Goal: Transaction & Acquisition: Purchase product/service

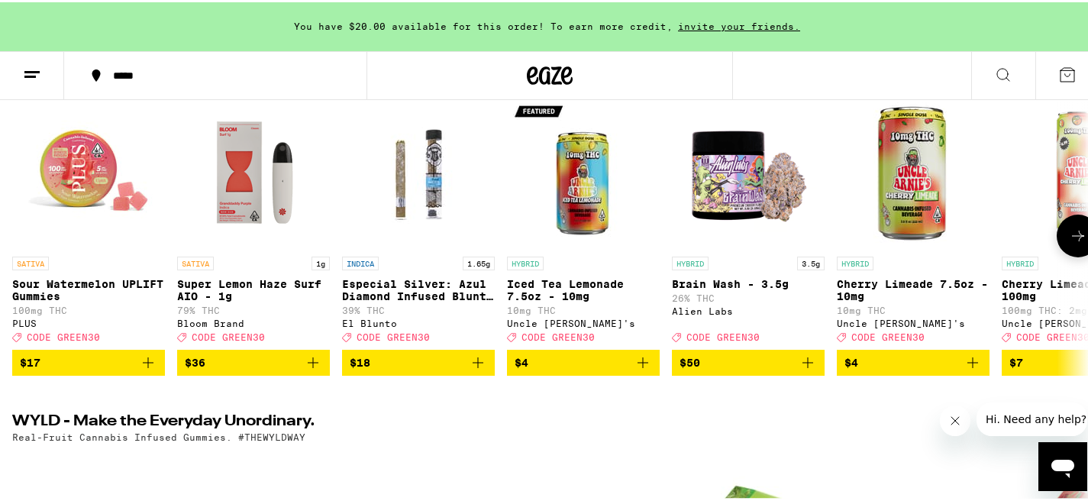
scroll to position [211, 0]
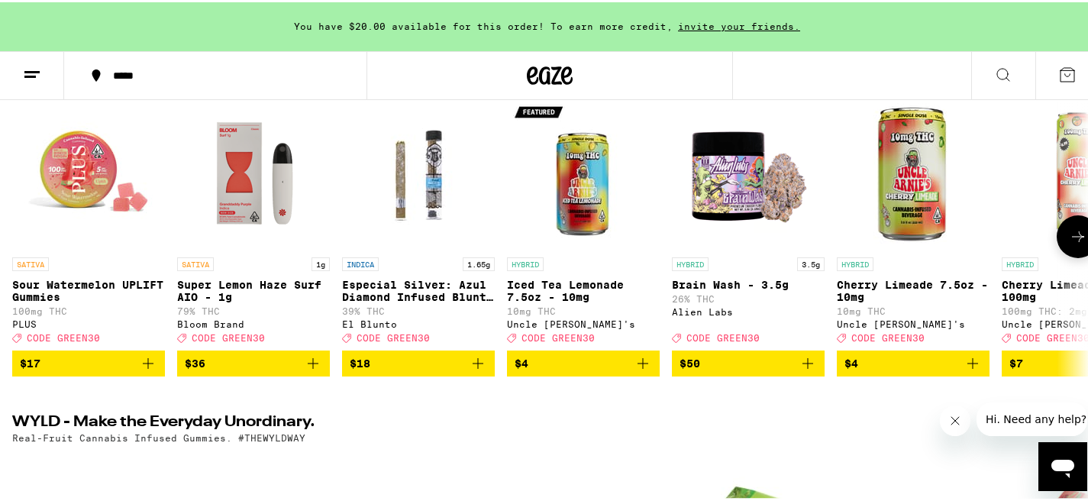
click at [974, 370] on icon "Add to bag" at bounding box center [972, 361] width 18 height 18
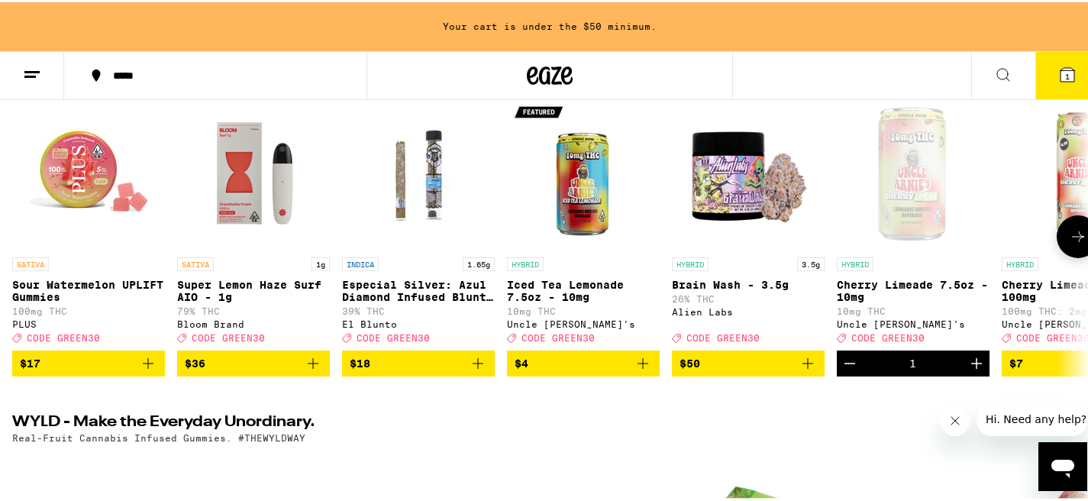
click at [974, 370] on icon "Increment" at bounding box center [976, 361] width 18 height 18
click at [838, 372] on button "Decrement" at bounding box center [849, 361] width 26 height 26
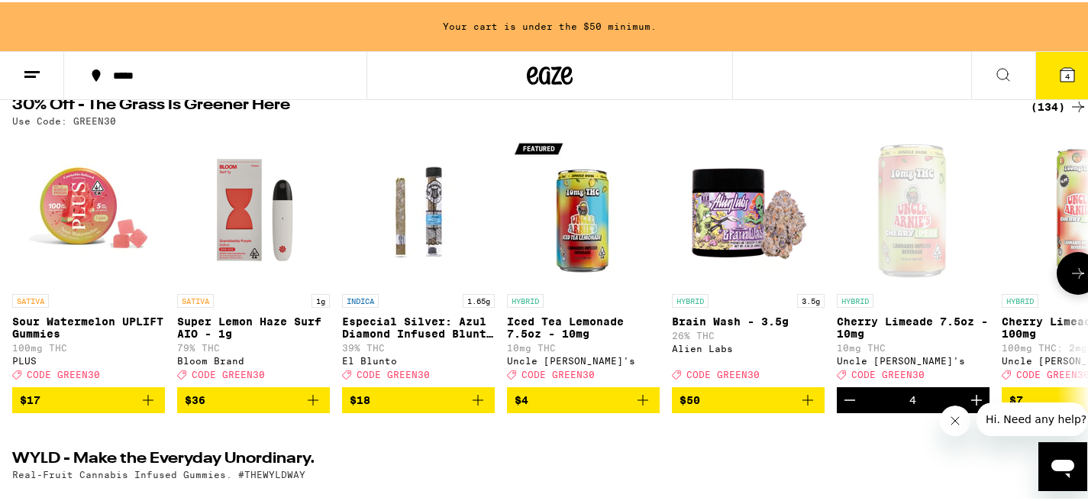
scroll to position [183, 0]
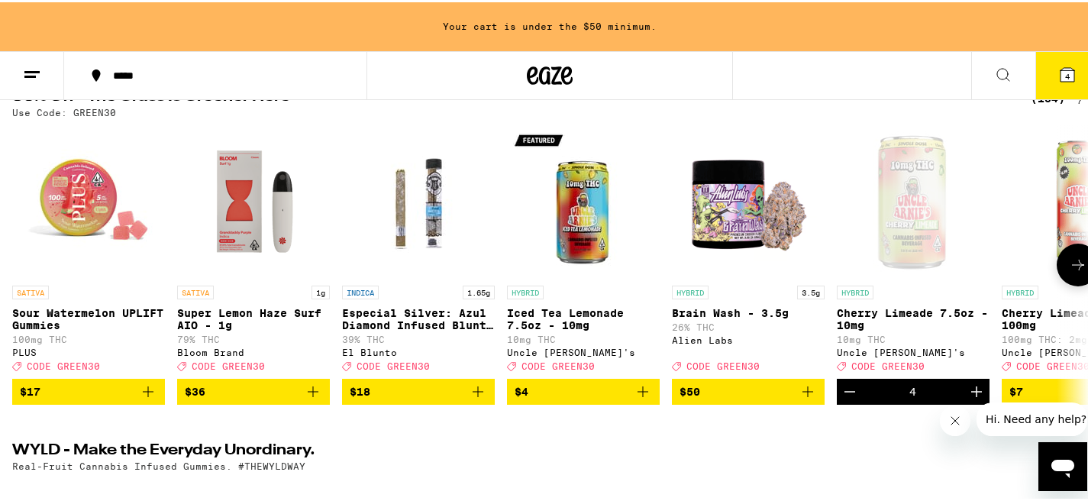
click at [1069, 267] on icon at bounding box center [1078, 262] width 18 height 18
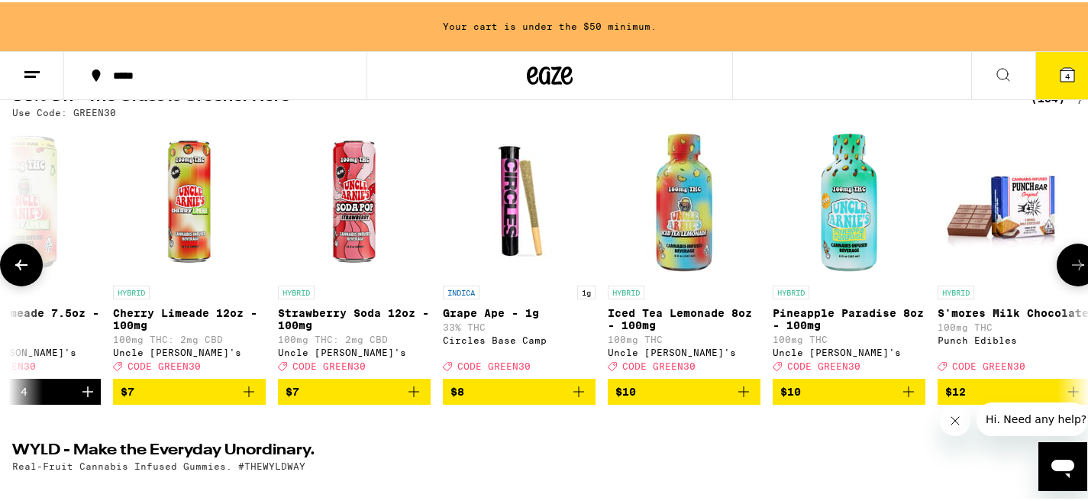
scroll to position [0, 897]
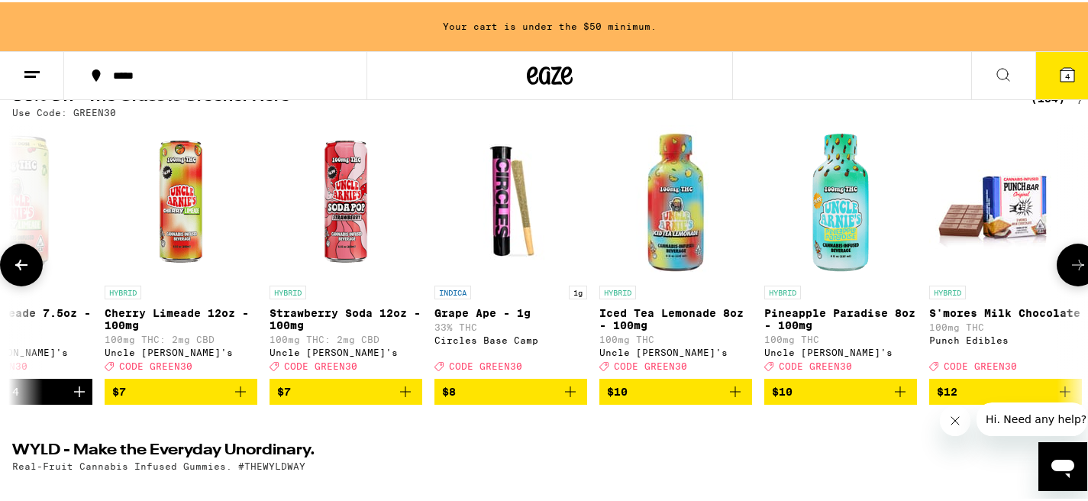
click at [1069, 267] on icon at bounding box center [1078, 262] width 18 height 18
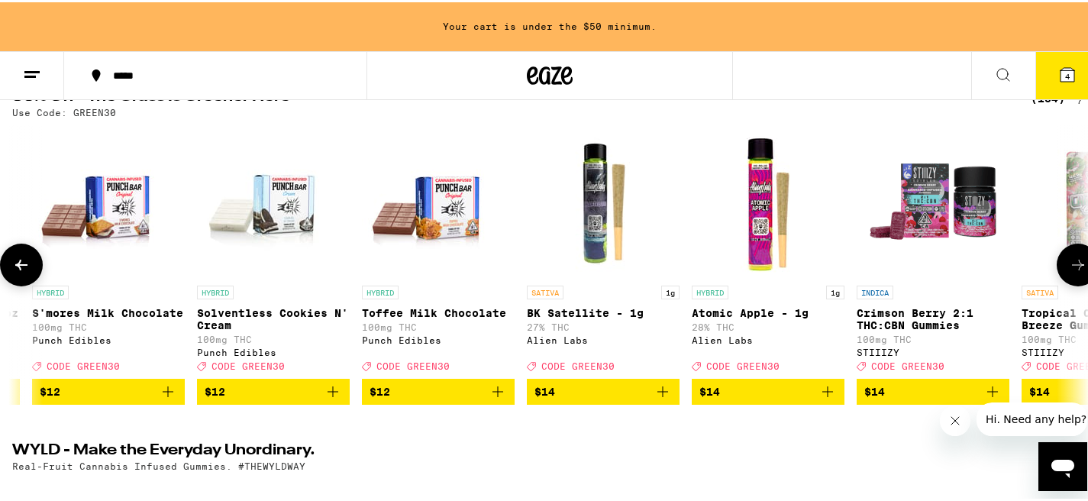
click at [1069, 267] on icon at bounding box center [1078, 262] width 18 height 18
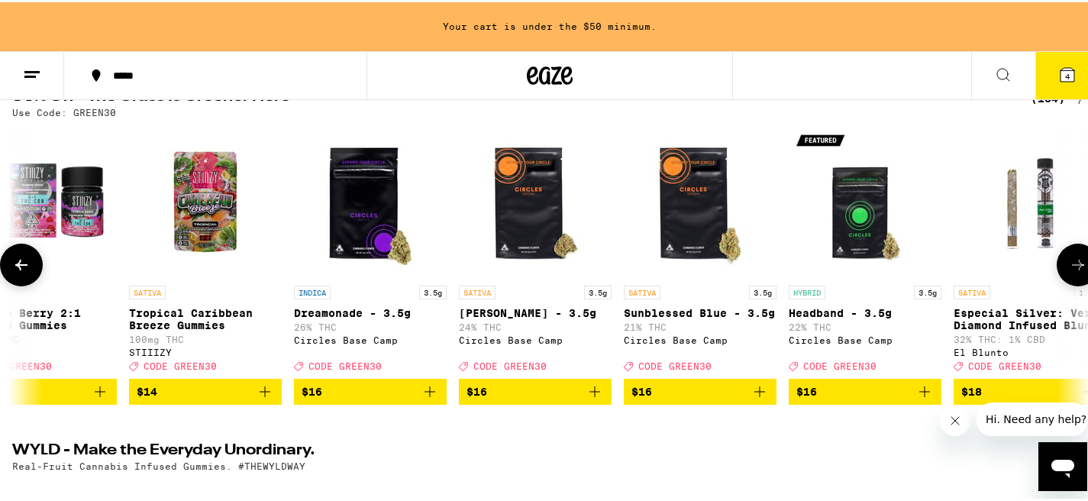
scroll to position [0, 2690]
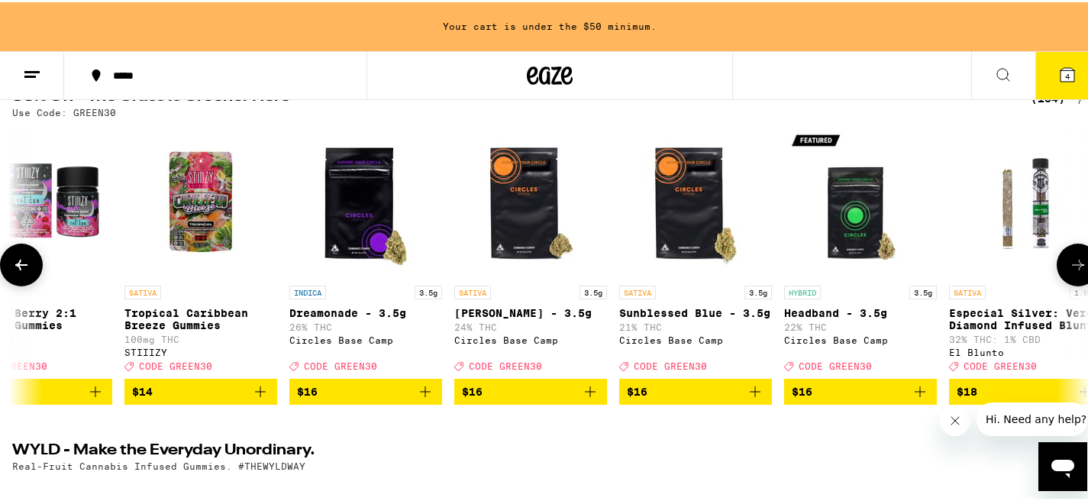
click at [1069, 267] on icon at bounding box center [1078, 262] width 18 height 18
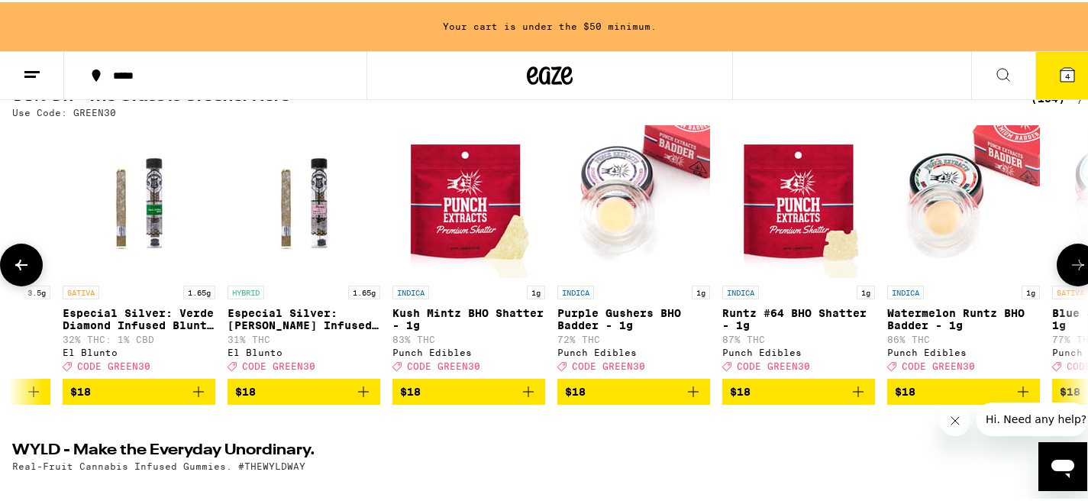
scroll to position [0, 3587]
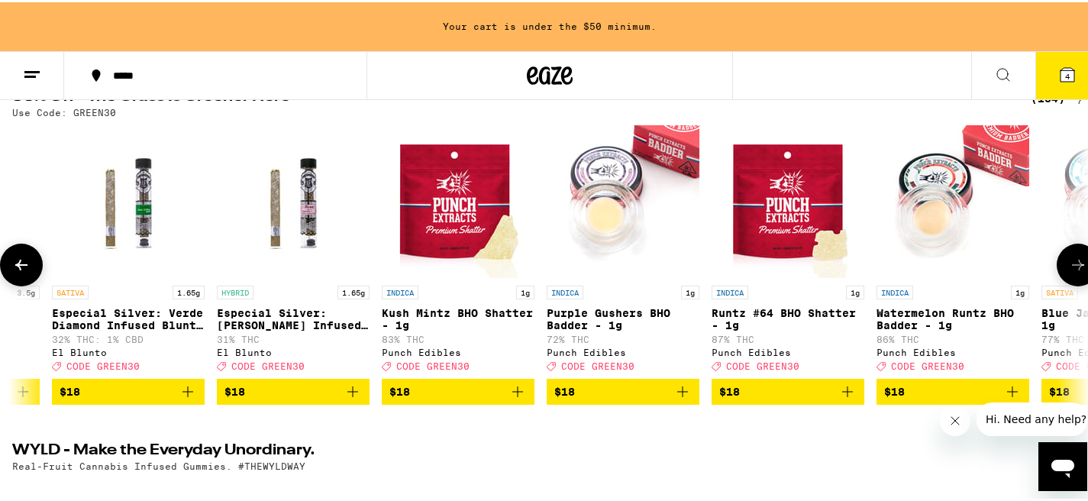
click at [1069, 267] on icon at bounding box center [1078, 262] width 18 height 18
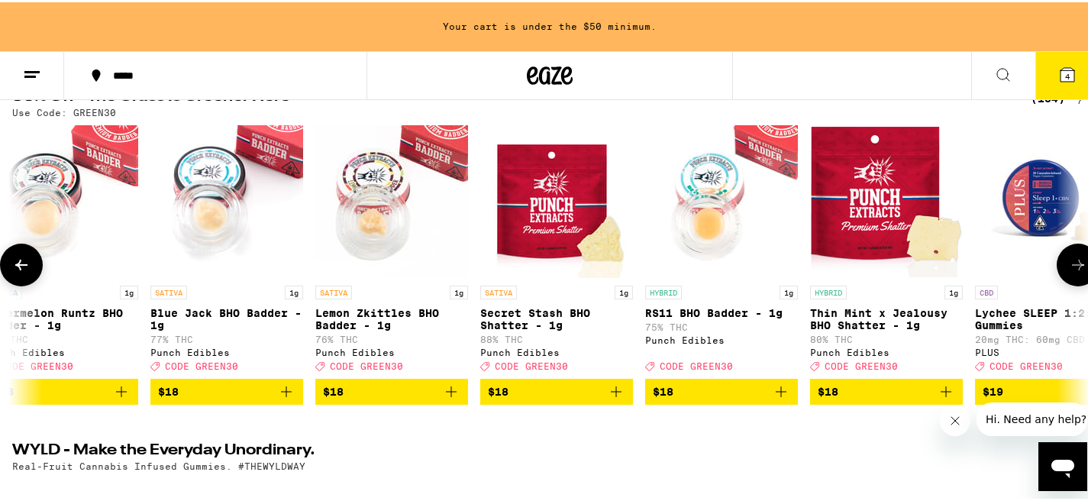
scroll to position [0, 4484]
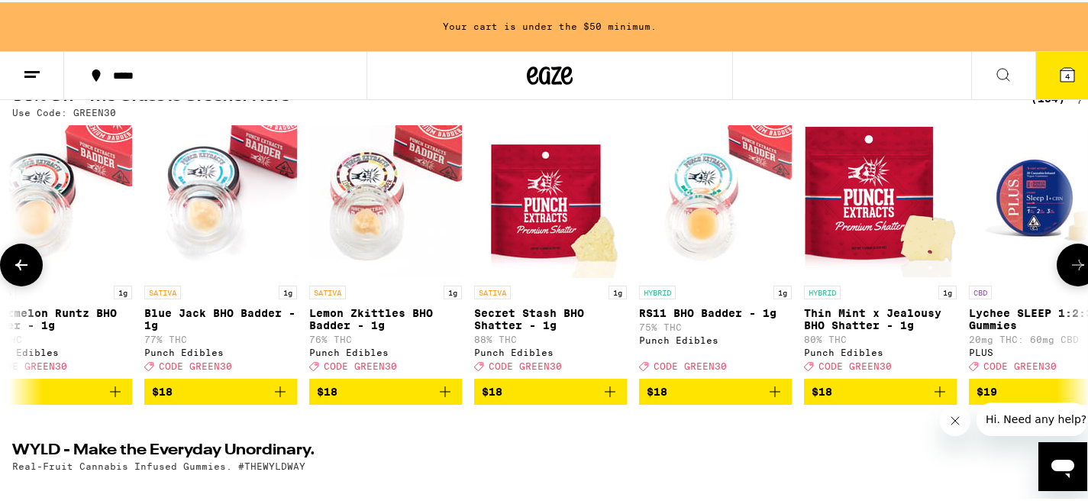
click at [1069, 267] on icon at bounding box center [1078, 262] width 18 height 18
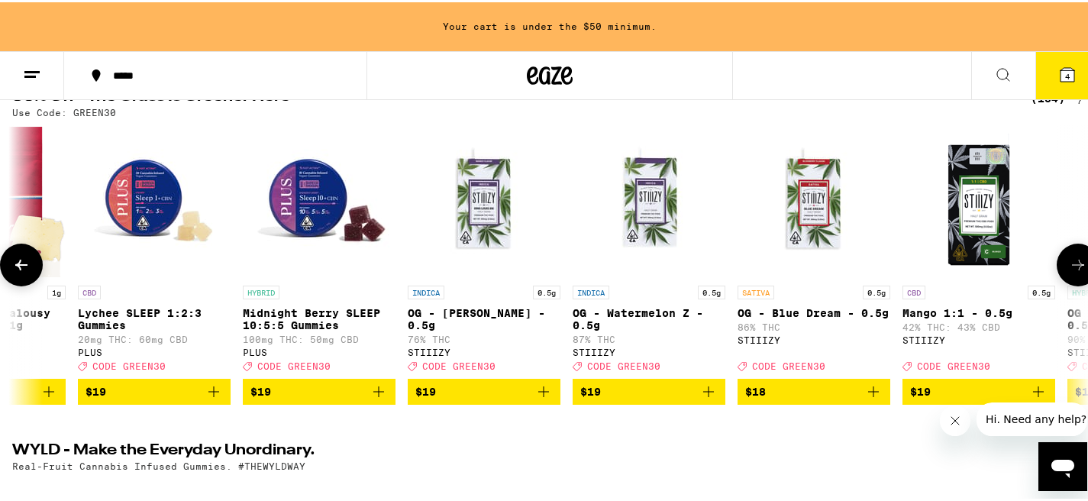
scroll to position [0, 5381]
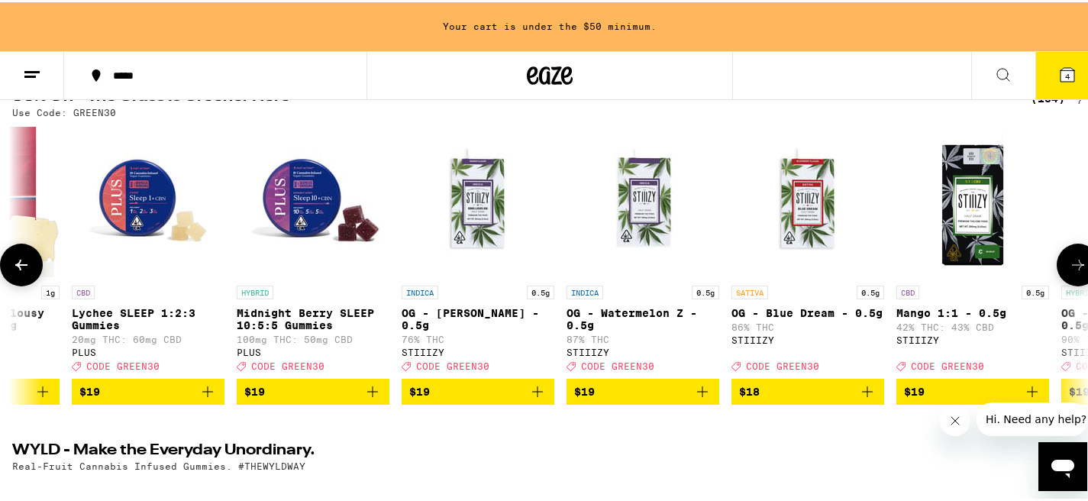
click at [1069, 267] on icon at bounding box center [1078, 262] width 18 height 18
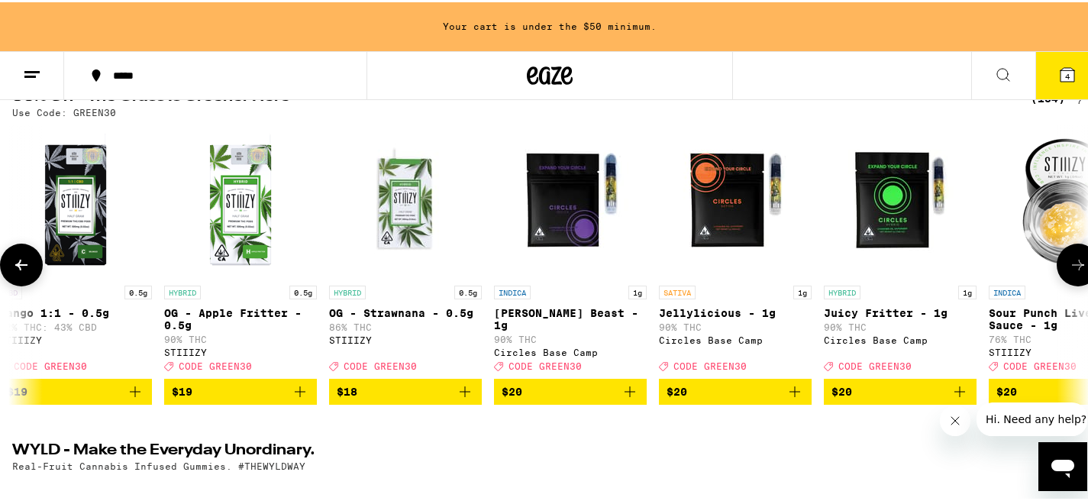
click at [1069, 267] on icon at bounding box center [1078, 262] width 18 height 18
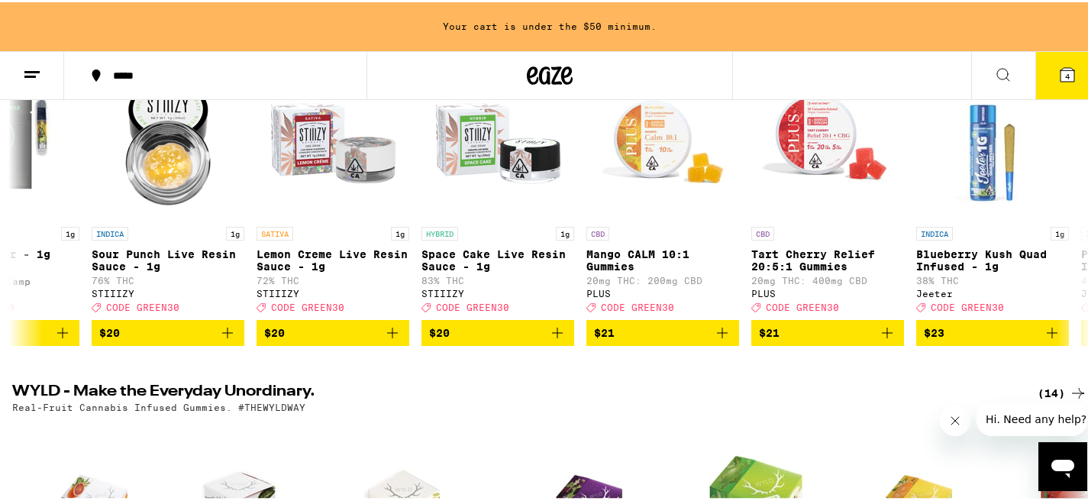
scroll to position [224, 0]
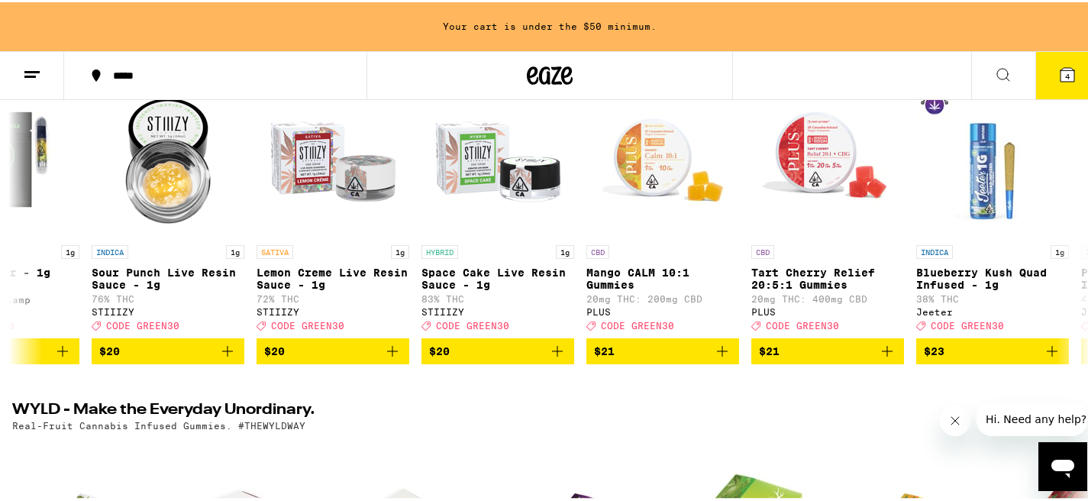
click at [36, 54] on button at bounding box center [32, 74] width 64 height 48
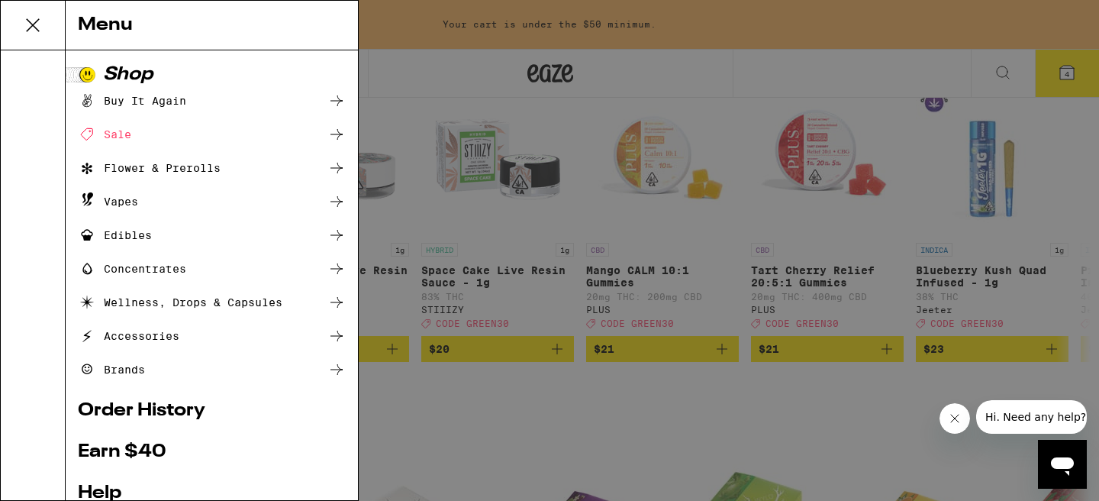
click at [327, 305] on icon at bounding box center [336, 302] width 18 height 18
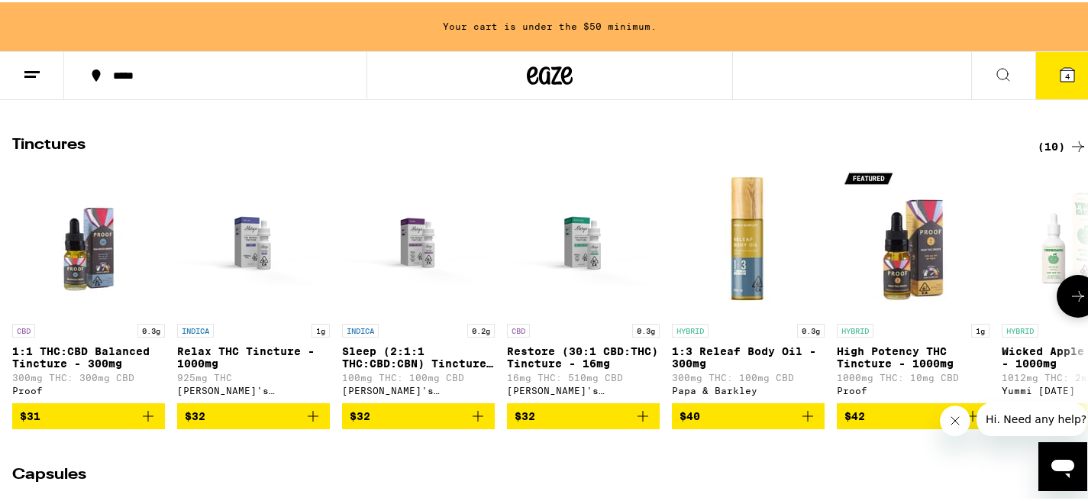
scroll to position [827, 0]
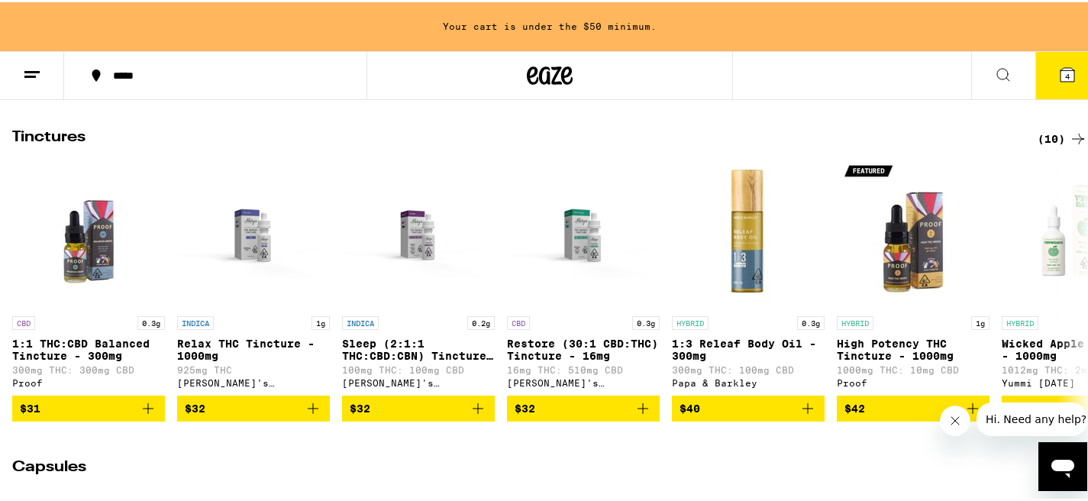
click at [1045, 146] on div "(10)" at bounding box center [1062, 136] width 50 height 18
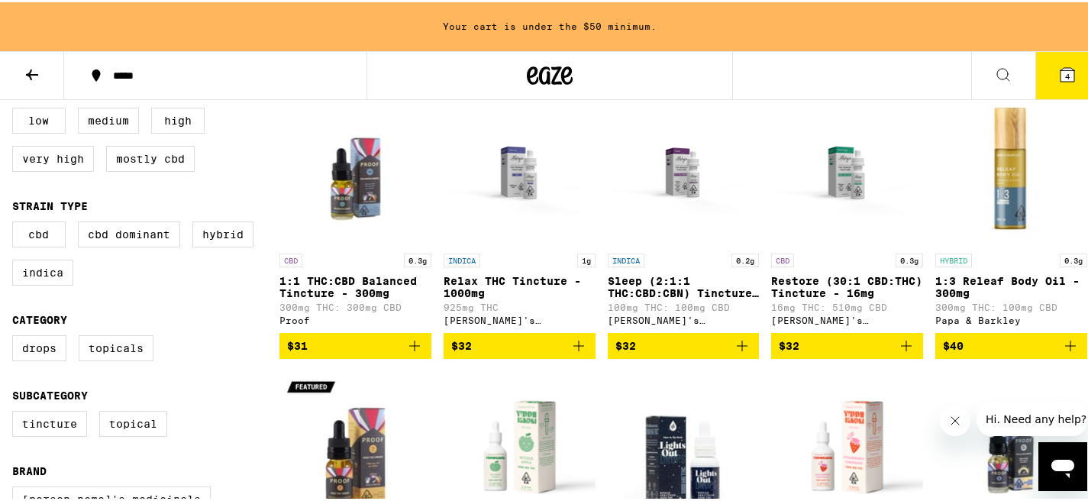
scroll to position [178, 0]
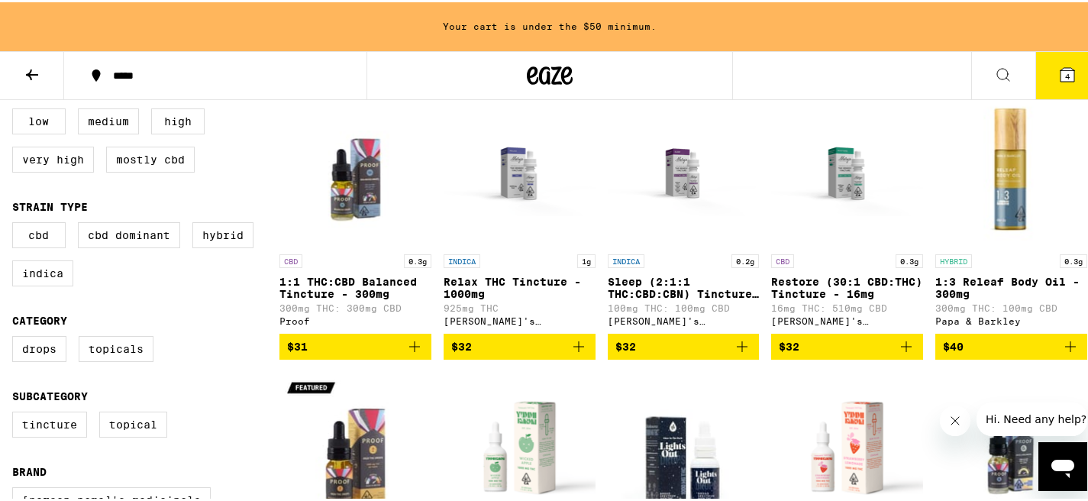
click at [521, 285] on p "Relax THC Tincture - 1000mg" at bounding box center [519, 285] width 152 height 24
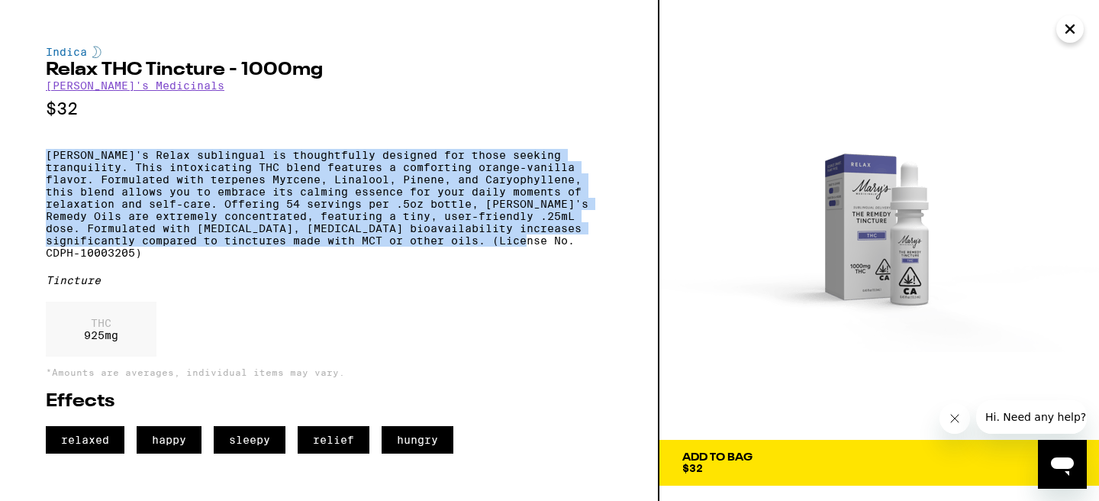
drag, startPoint x: 400, startPoint y: 141, endPoint x: 548, endPoint y: 267, distance: 194.4
click at [548, 267] on div "Indica Relax THC Tincture - 1000mg [PERSON_NAME]'s Medicinals $32 [PERSON_NAME]…" at bounding box center [329, 250] width 566 height 408
click at [548, 259] on p "[PERSON_NAME]'s Relax sublingual is thoughtfully designed for those seeking tra…" at bounding box center [329, 204] width 566 height 110
drag, startPoint x: 566, startPoint y: 262, endPoint x: 566, endPoint y: 147, distance: 115.2
click at [566, 147] on div "Indica Relax THC Tincture - 1000mg [PERSON_NAME]'s Medicinals $32 [PERSON_NAME]…" at bounding box center [329, 250] width 566 height 408
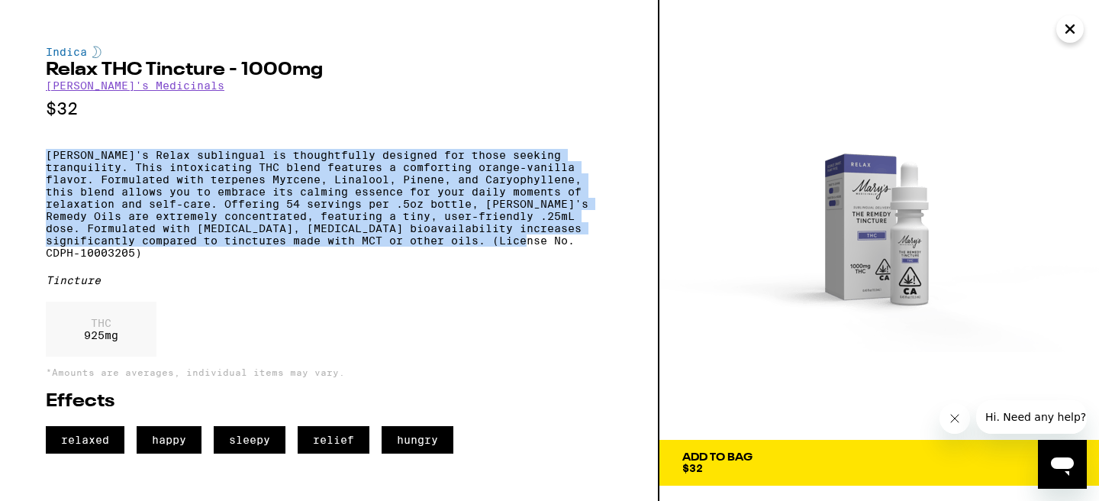
click at [566, 147] on div "Indica Relax THC Tincture - 1000mg [PERSON_NAME]'s Medicinals $32 [PERSON_NAME]…" at bounding box center [329, 250] width 566 height 408
drag, startPoint x: 551, startPoint y: 145, endPoint x: 555, endPoint y: 262, distance: 116.8
click at [555, 262] on div "Indica Relax THC Tincture - 1000mg [PERSON_NAME]'s Medicinals $32 [PERSON_NAME]…" at bounding box center [329, 250] width 566 height 408
click at [555, 259] on p "[PERSON_NAME]'s Relax sublingual is thoughtfully designed for those seeking tra…" at bounding box center [329, 204] width 566 height 110
drag, startPoint x: 572, startPoint y: 263, endPoint x: 552, endPoint y: 138, distance: 126.0
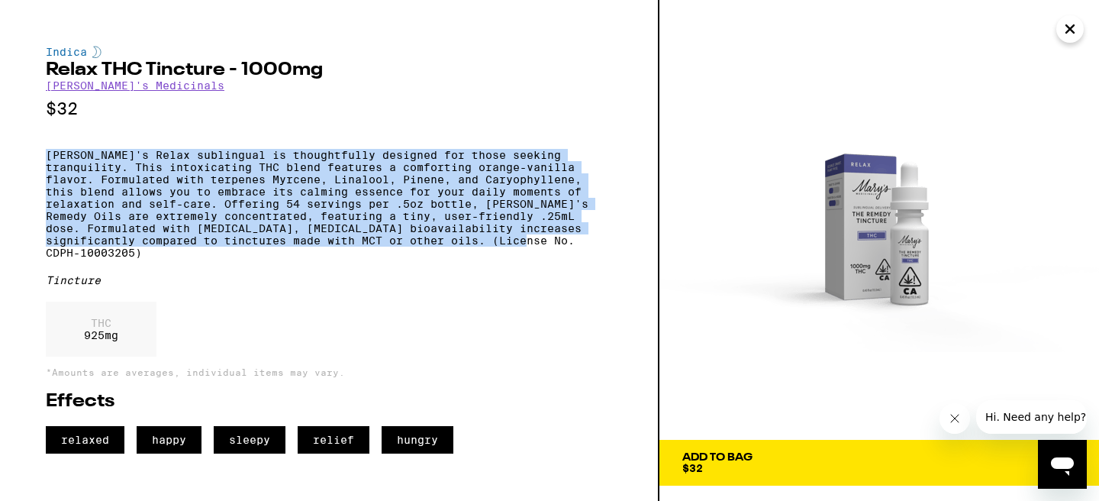
click at [552, 138] on div "Indica Relax THC Tincture - 1000mg [PERSON_NAME]'s Medicinals $32 [PERSON_NAME]…" at bounding box center [329, 250] width 566 height 408
drag, startPoint x: 550, startPoint y: 134, endPoint x: 550, endPoint y: 276, distance: 142.7
click at [550, 276] on div "Indica Relax THC Tincture - 1000mg [PERSON_NAME]'s Medicinals $32 [PERSON_NAME]…" at bounding box center [329, 250] width 566 height 408
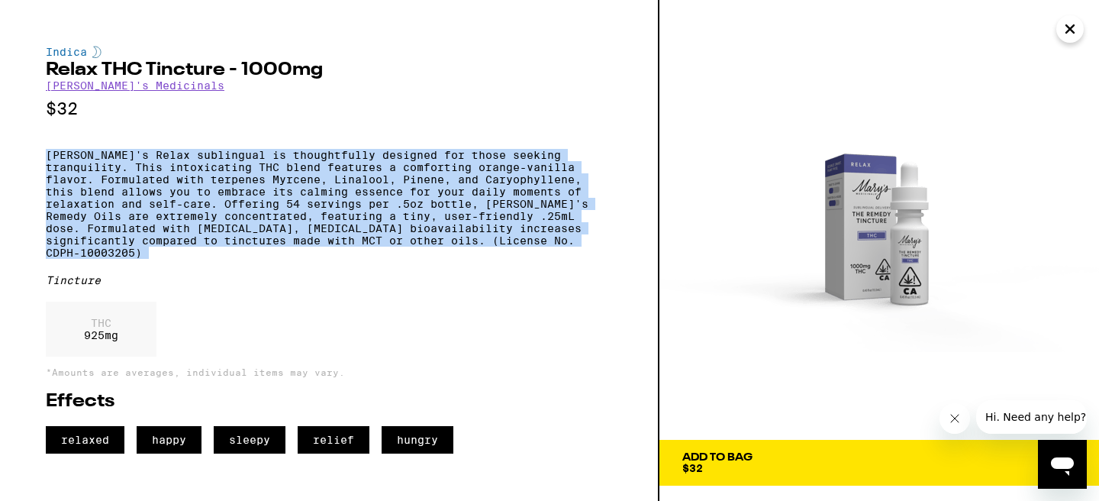
drag, startPoint x: 564, startPoint y: 269, endPoint x: 564, endPoint y: 149, distance: 119.8
click at [564, 149] on div "Indica Relax THC Tincture - 1000mg [PERSON_NAME]'s Medicinals $32 [PERSON_NAME]…" at bounding box center [329, 250] width 566 height 408
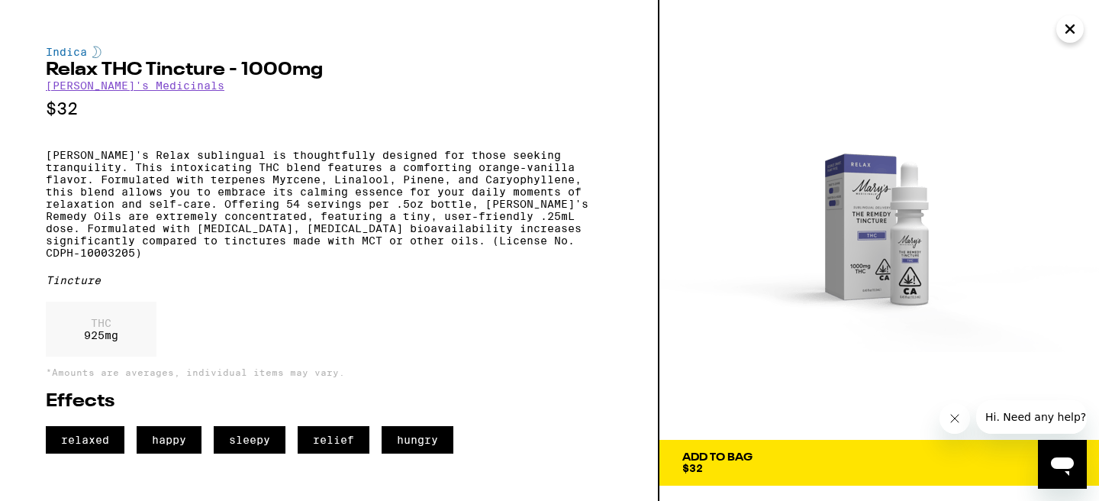
click at [783, 442] on button "Add To Bag $32" at bounding box center [879, 463] width 440 height 46
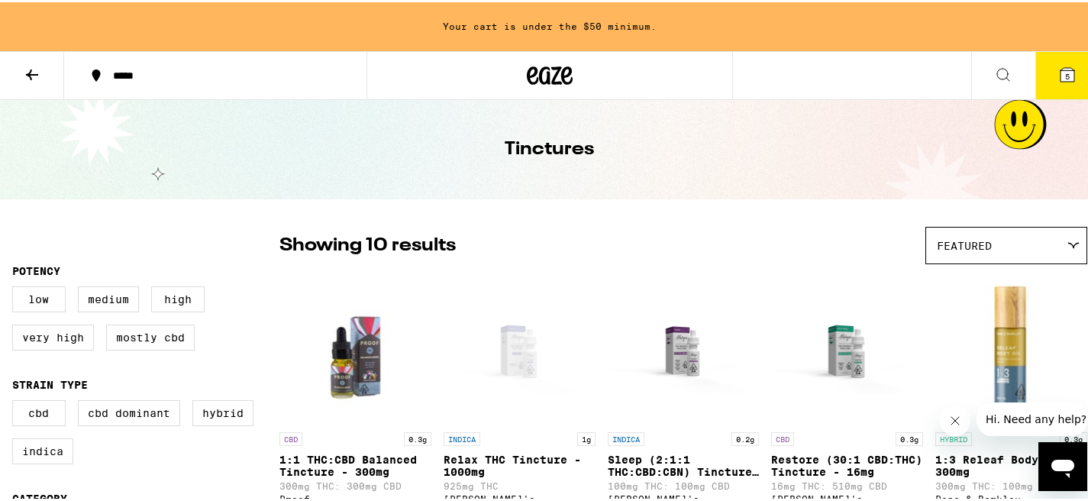
click at [37, 71] on icon at bounding box center [32, 72] width 12 height 11
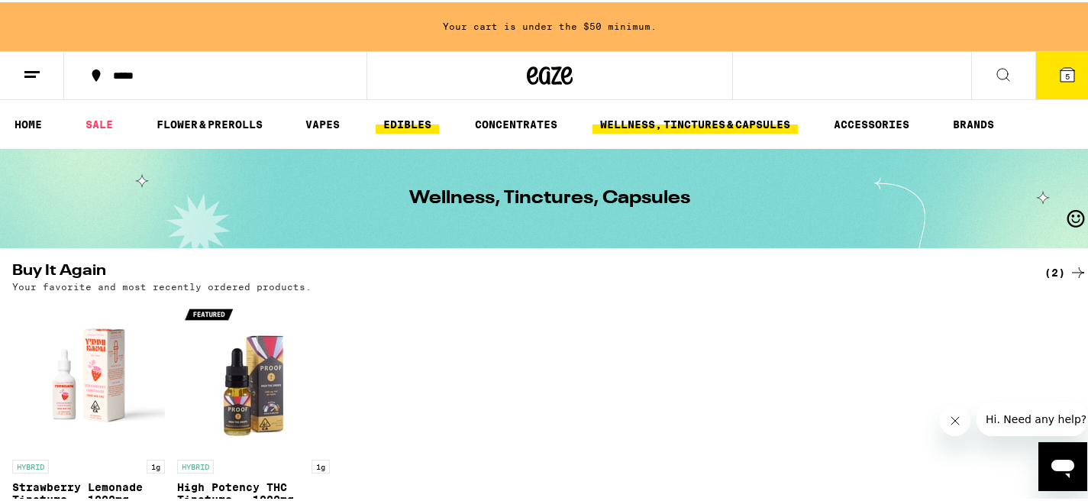
click at [391, 117] on link "EDIBLES" at bounding box center [407, 122] width 63 height 18
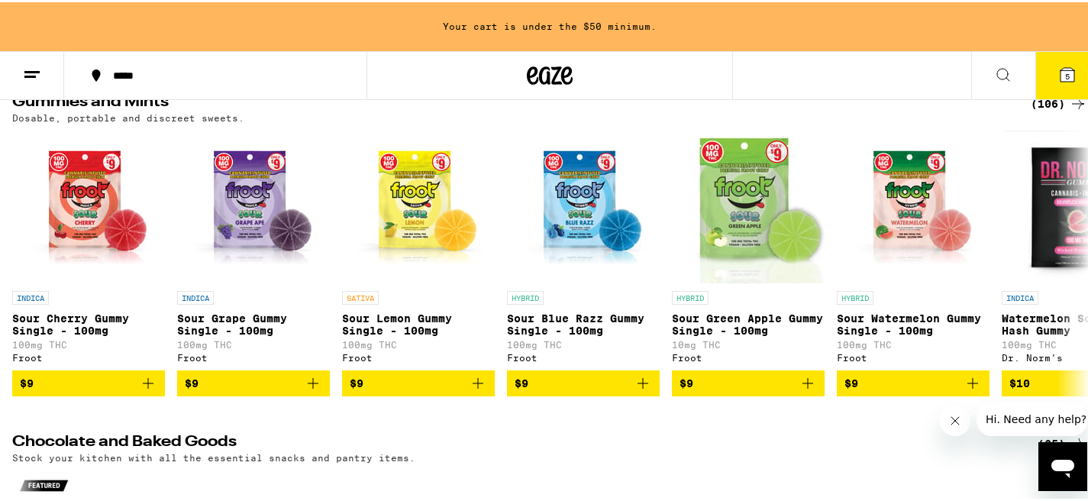
scroll to position [169, 0]
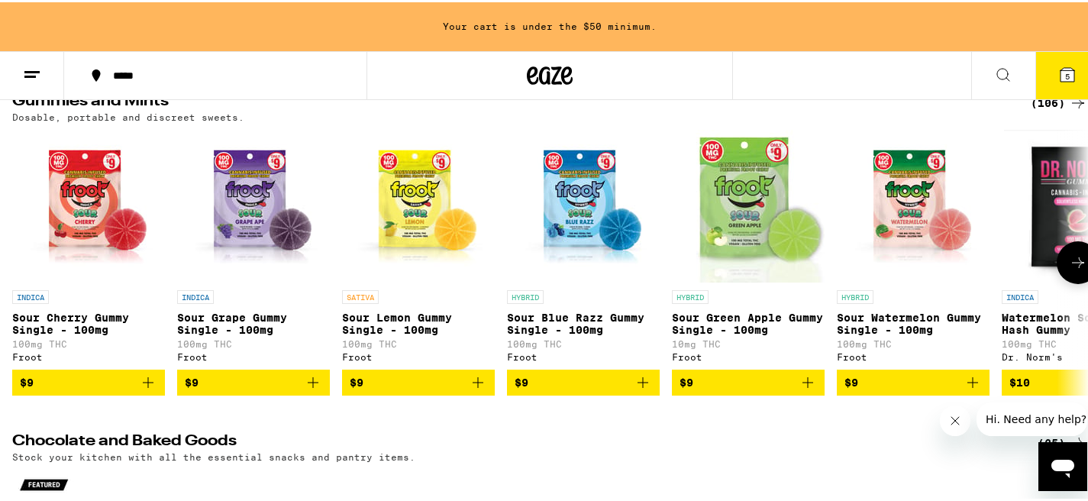
click at [1069, 269] on icon at bounding box center [1078, 260] width 18 height 18
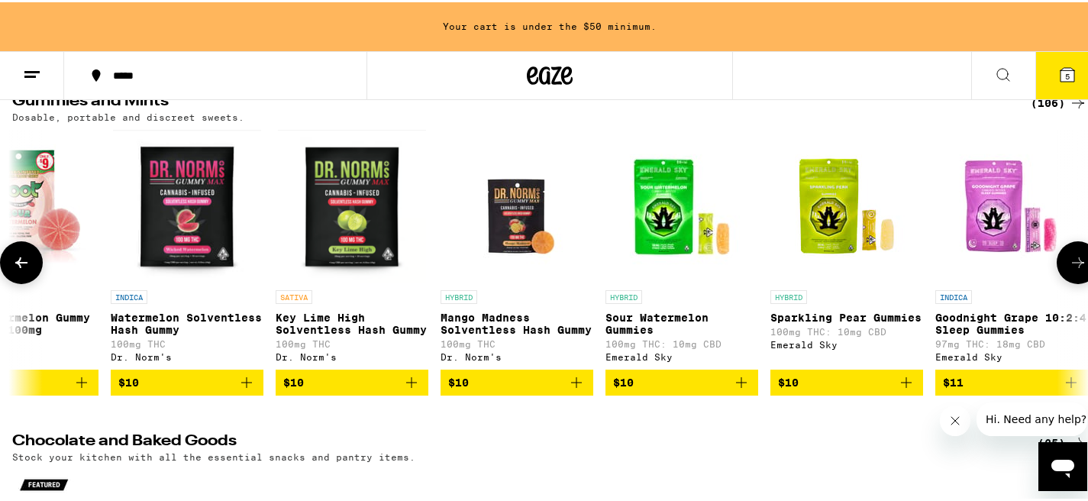
scroll to position [0, 897]
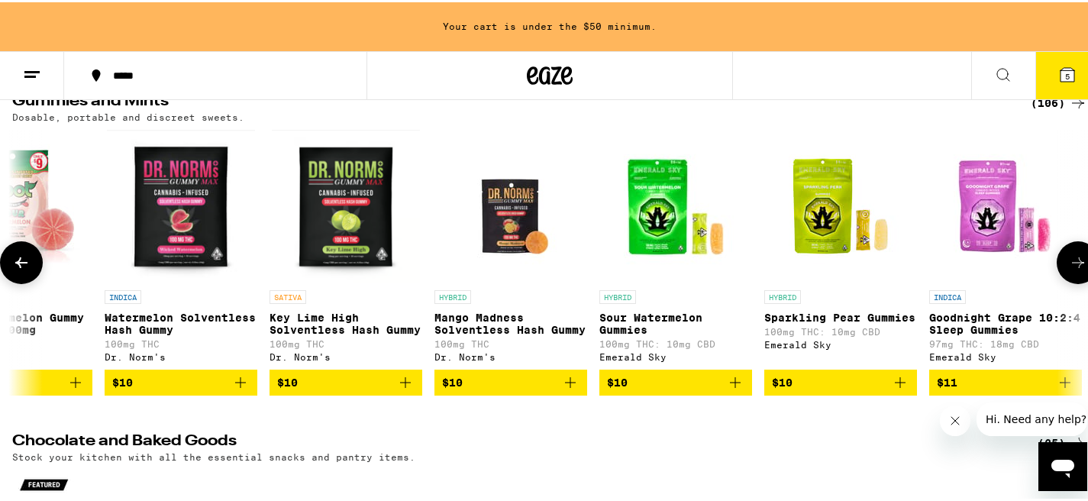
click at [201, 188] on img "Open page for Watermelon Solventless Hash Gummy from Dr. Norm's" at bounding box center [180, 203] width 147 height 153
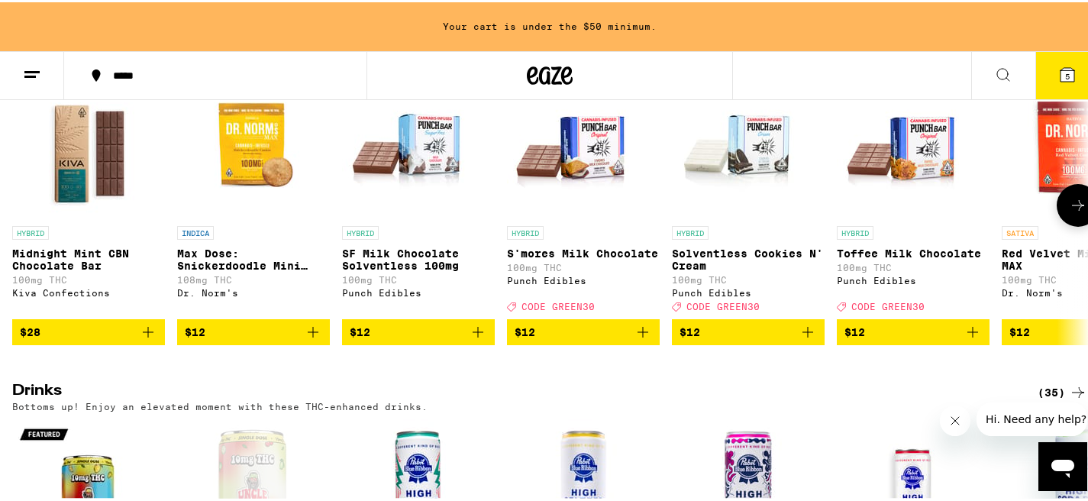
scroll to position [582, 0]
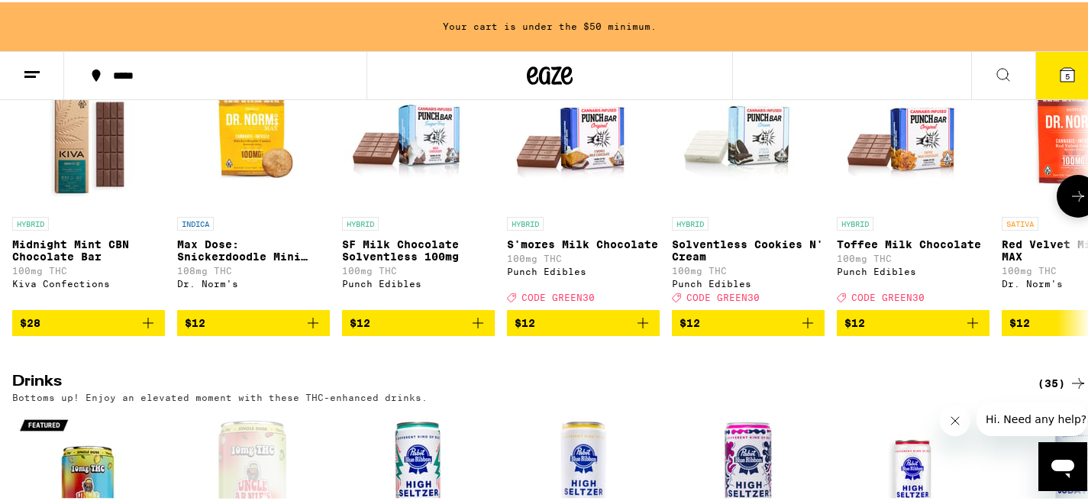
click at [974, 330] on icon "Add to bag" at bounding box center [972, 320] width 18 height 18
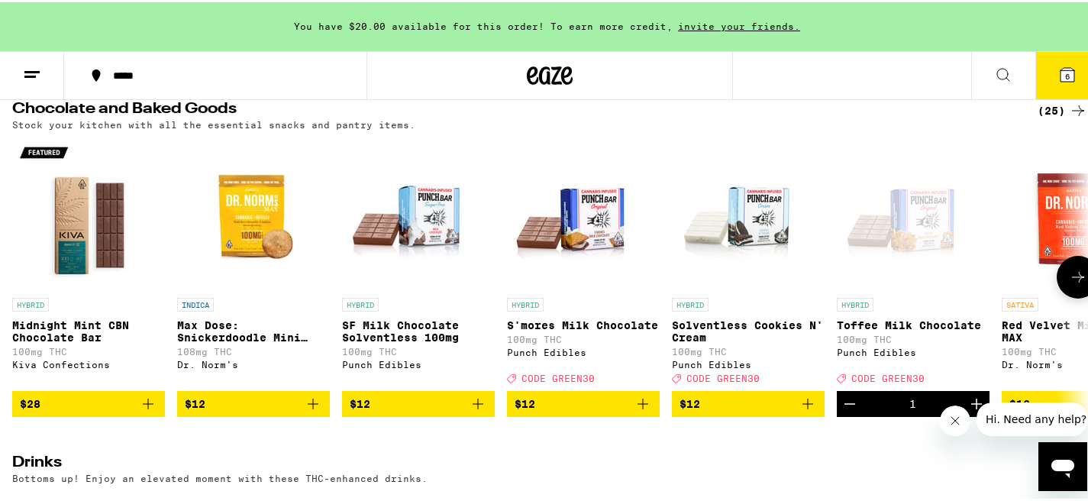
scroll to position [503, 0]
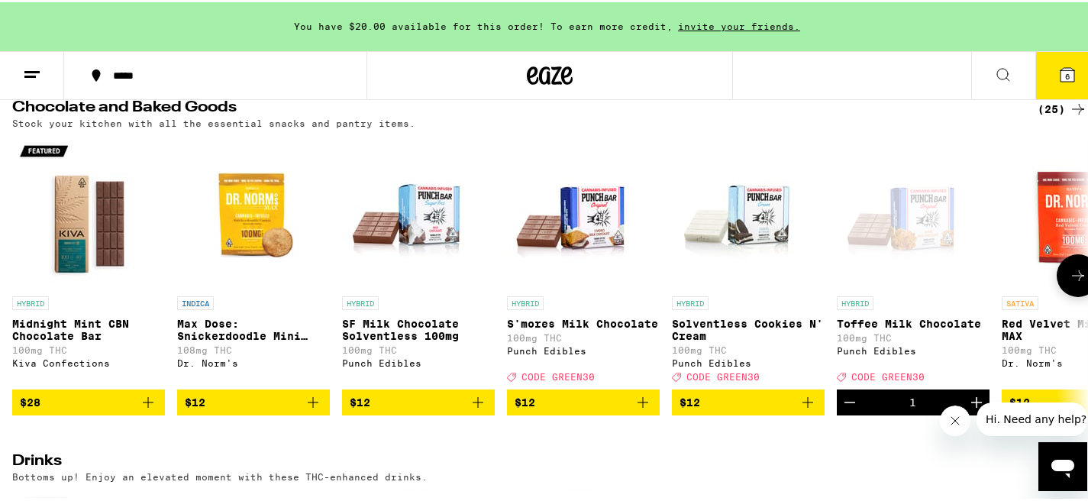
click at [1072, 279] on icon at bounding box center [1078, 273] width 12 height 11
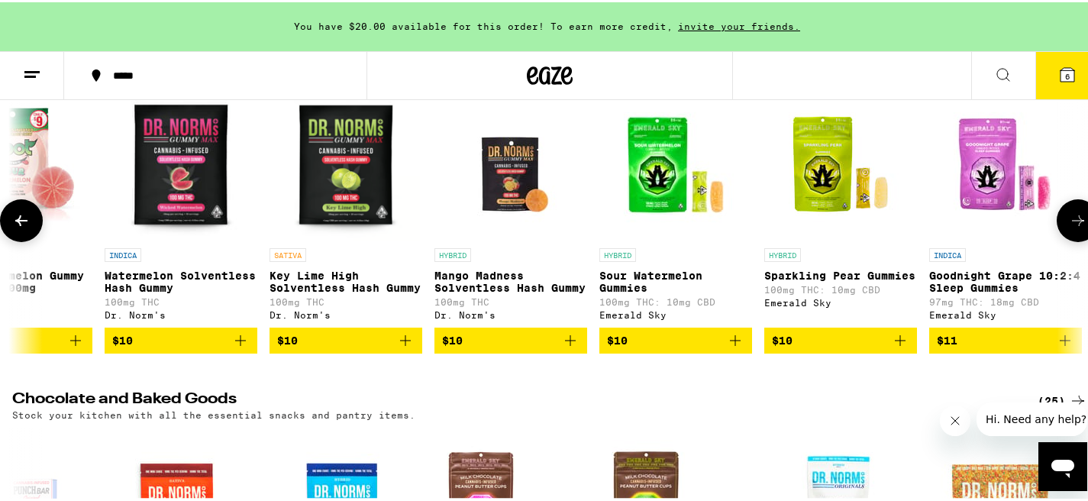
scroll to position [167, 0]
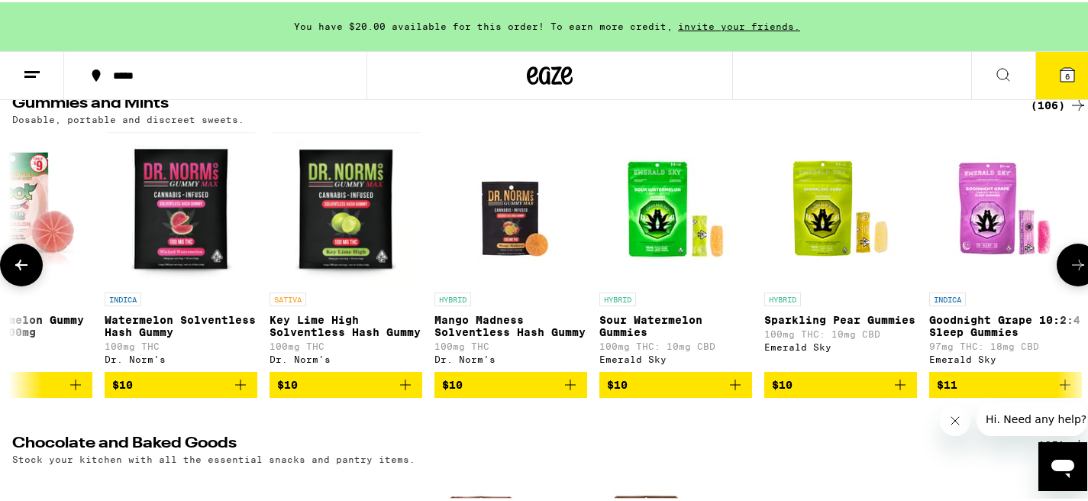
click at [1060, 252] on button at bounding box center [1077, 262] width 43 height 43
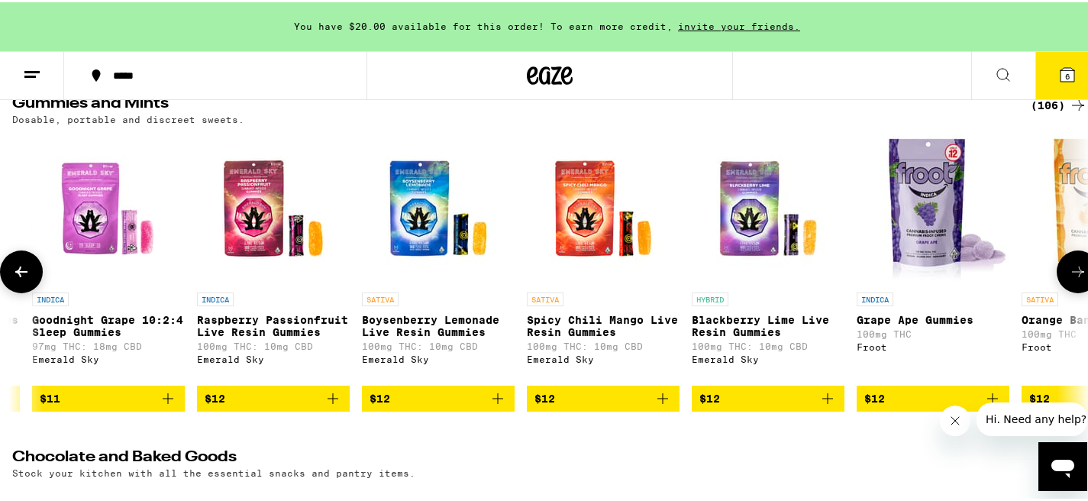
click at [1065, 260] on button at bounding box center [1077, 269] width 43 height 43
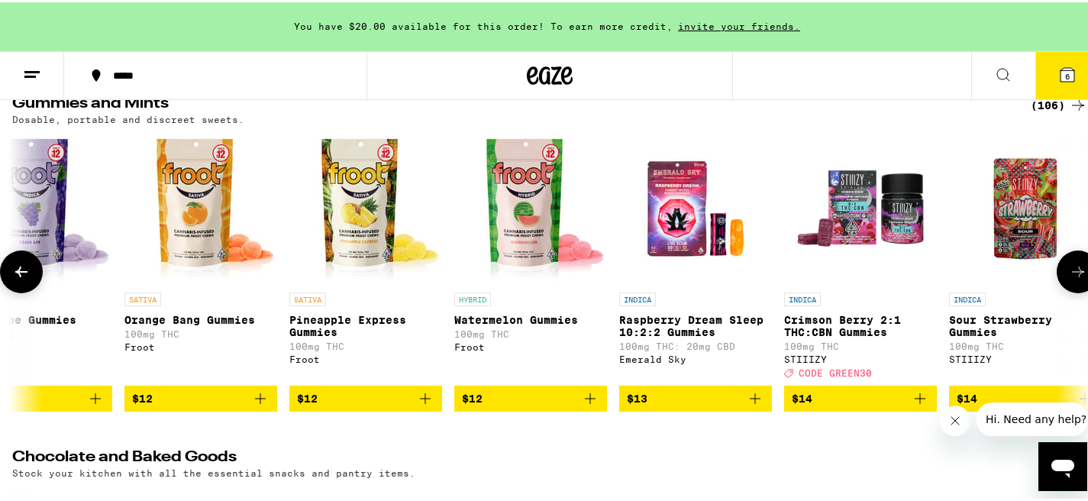
click at [1065, 260] on button at bounding box center [1077, 269] width 43 height 43
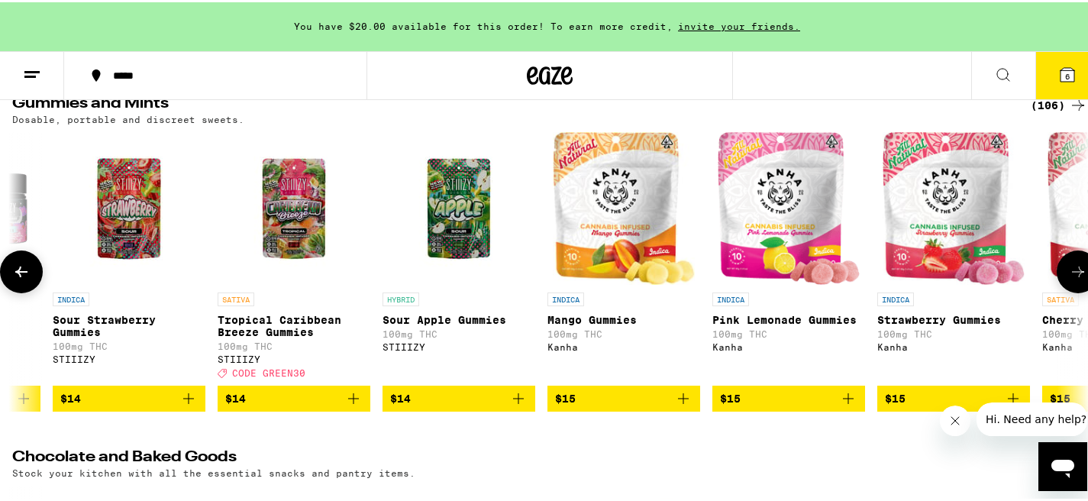
scroll to position [0, 3587]
click at [22, 272] on icon at bounding box center [21, 269] width 18 height 18
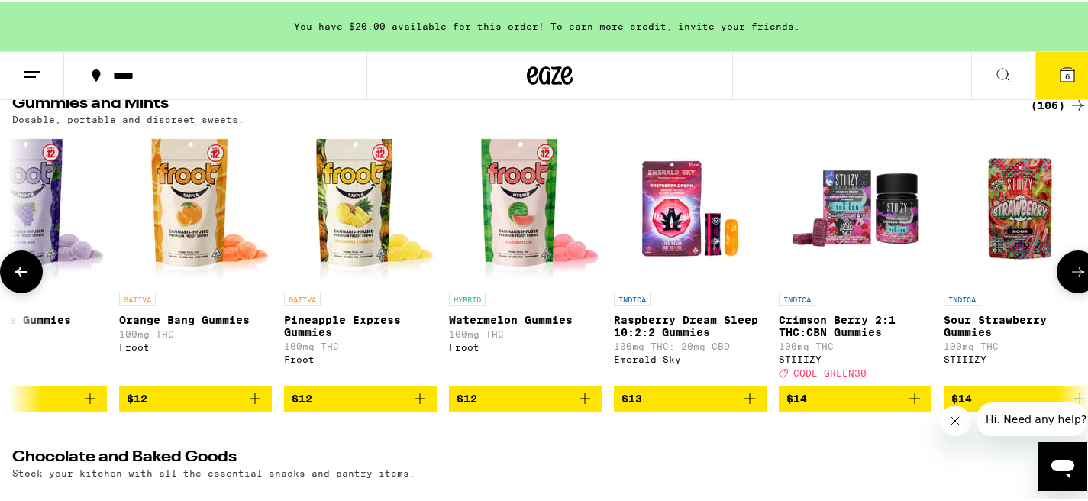
scroll to position [0, 2690]
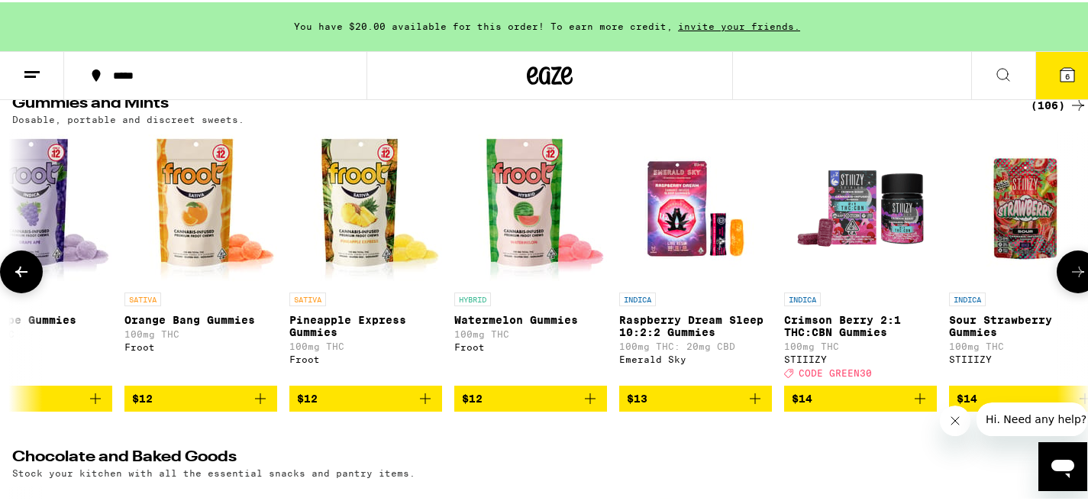
click at [1069, 279] on icon at bounding box center [1078, 269] width 18 height 18
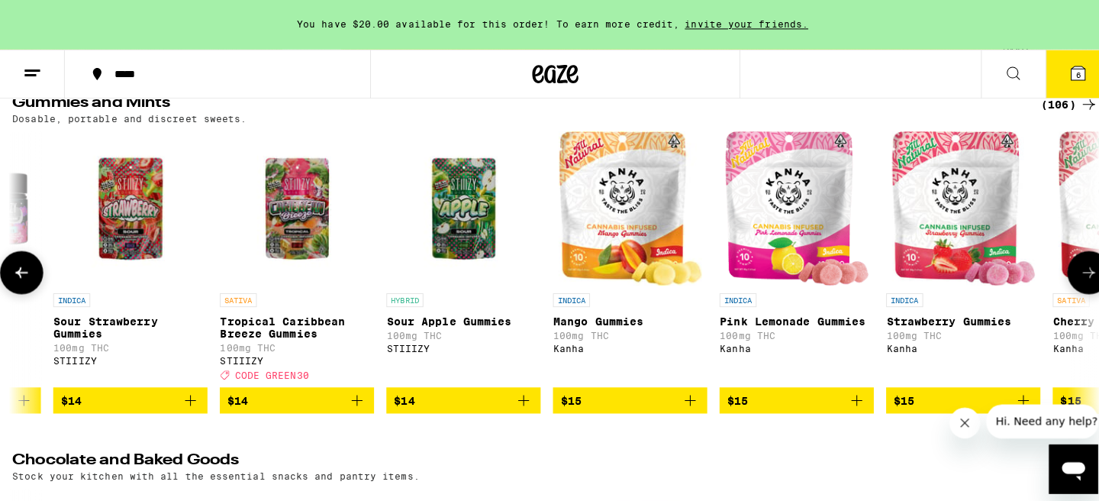
scroll to position [0, 3587]
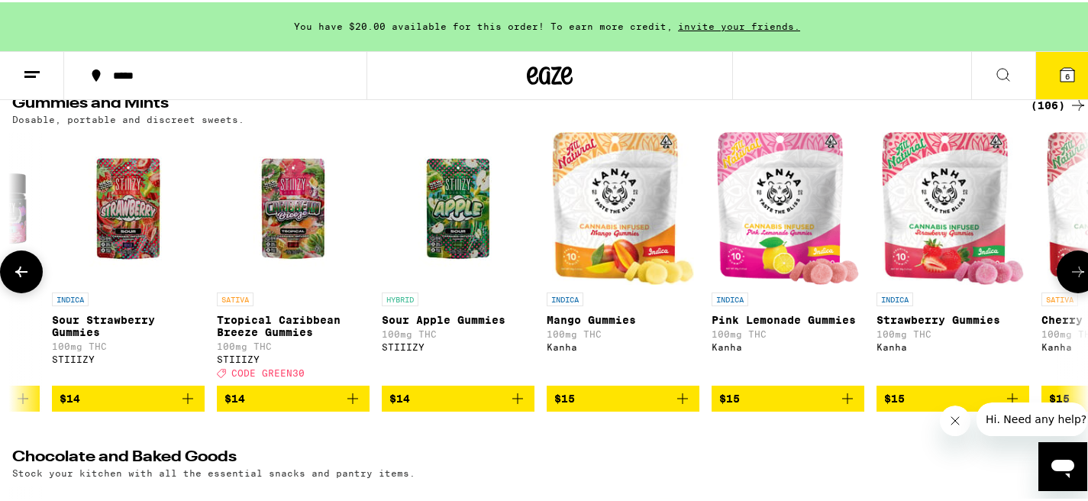
click at [284, 207] on img "Open page for Tropical Caribbean Breeze Gummies from STIIIZY" at bounding box center [293, 206] width 153 height 153
click at [279, 321] on p "Tropical Caribbean Breeze Gummies" at bounding box center [293, 323] width 153 height 24
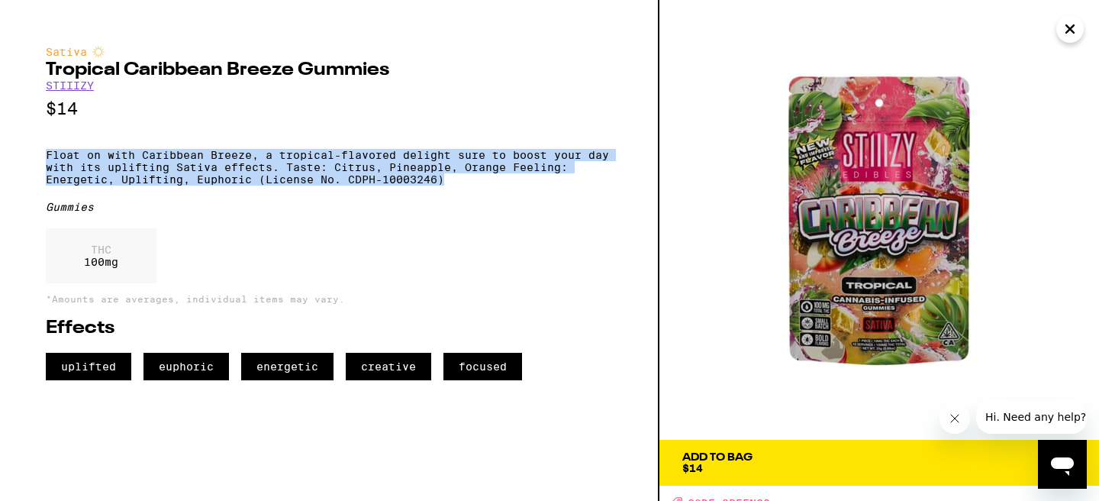
drag, startPoint x: 463, startPoint y: 143, endPoint x: 467, endPoint y: 193, distance: 49.8
click at [467, 193] on div "Sativa Tropical Caribbean Breeze Gummies STIIIZY $14 Float on with Caribbean Br…" at bounding box center [329, 213] width 566 height 334
click at [467, 185] on p "Float on with Caribbean Breeze, a tropical-flavored delight sure to boost your …" at bounding box center [329, 167] width 566 height 37
drag, startPoint x: 467, startPoint y: 193, endPoint x: 485, endPoint y: 134, distance: 61.6
click at [485, 134] on div "Sativa Tropical Caribbean Breeze Gummies STIIIZY $14 Float on with Caribbean Br…" at bounding box center [329, 213] width 566 height 334
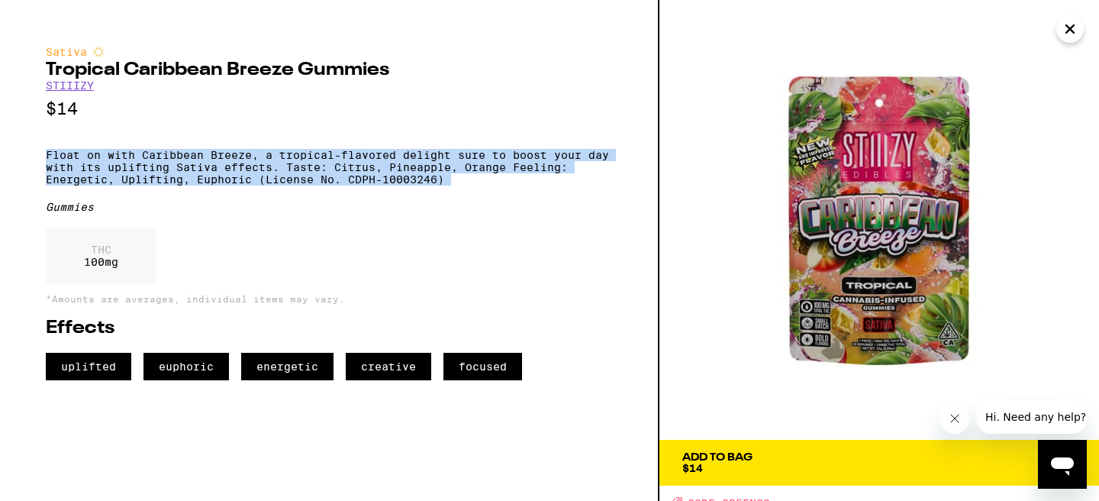
click at [485, 134] on div "Sativa Tropical Caribbean Breeze Gummies STIIIZY $14 Float on with Caribbean Br…" at bounding box center [329, 213] width 566 height 334
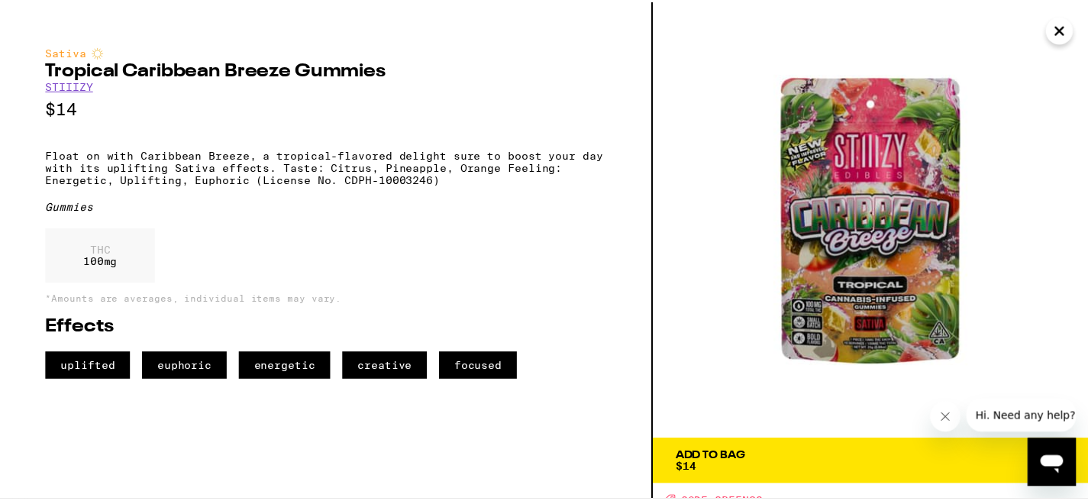
scroll to position [10, 0]
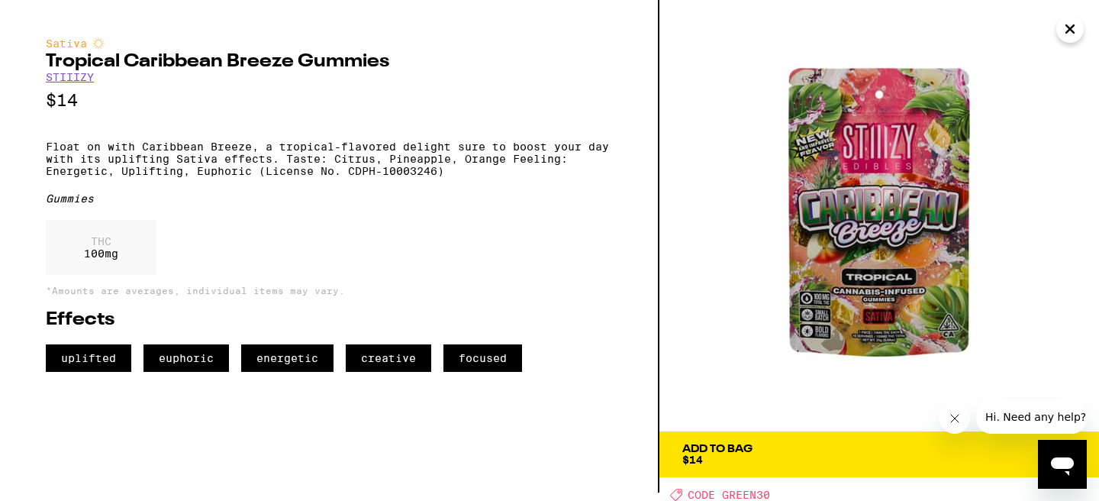
click at [978, 454] on span "Add To Bag $14" at bounding box center [879, 453] width 394 height 21
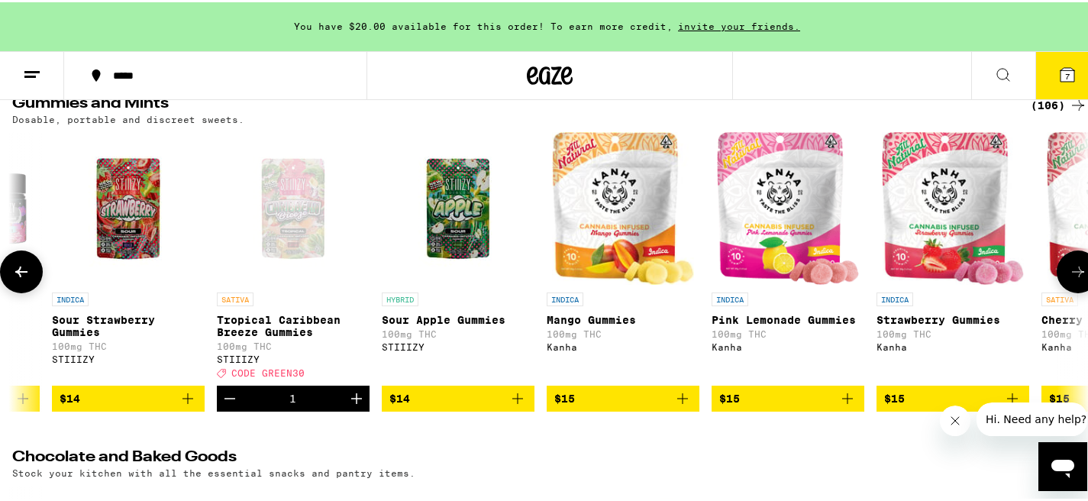
click at [1072, 271] on icon at bounding box center [1078, 269] width 18 height 18
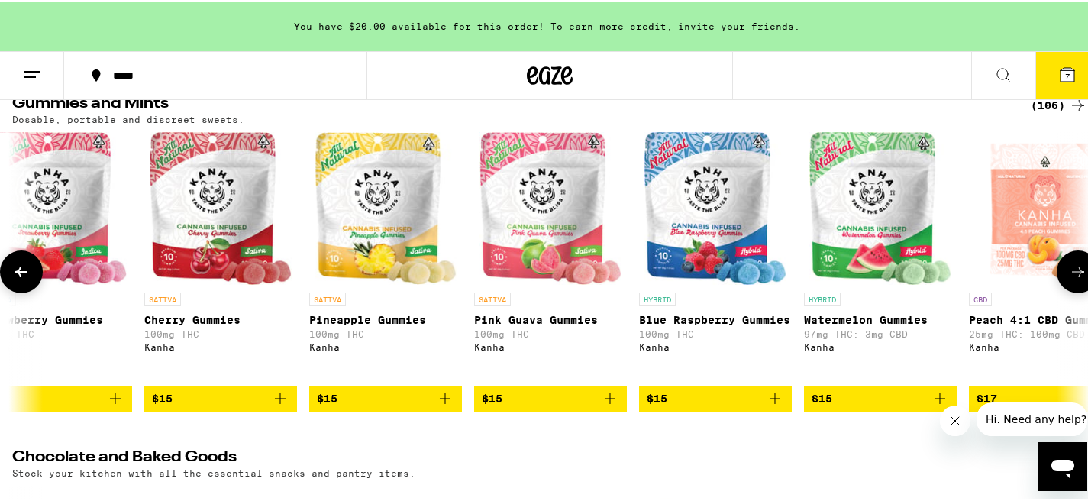
click at [1072, 271] on icon at bounding box center [1078, 269] width 18 height 18
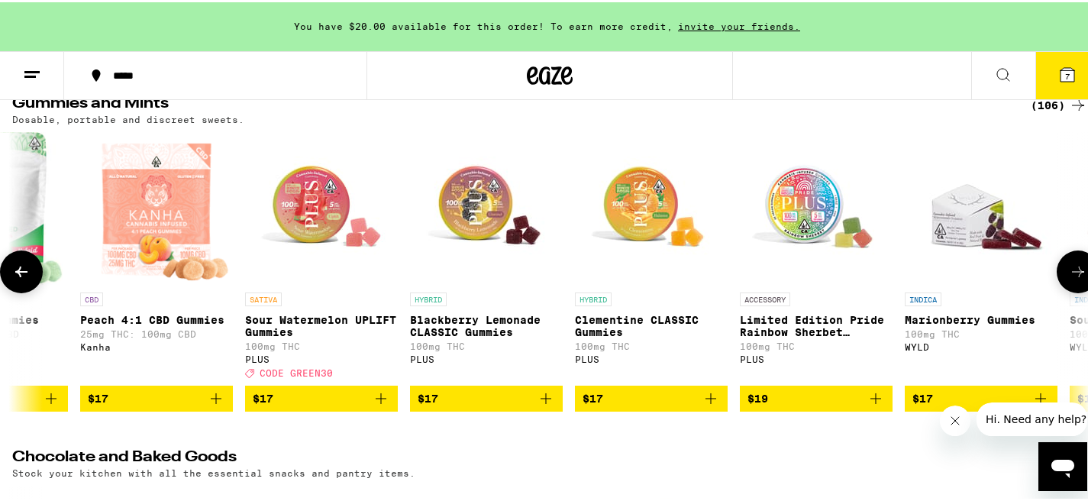
scroll to position [0, 5381]
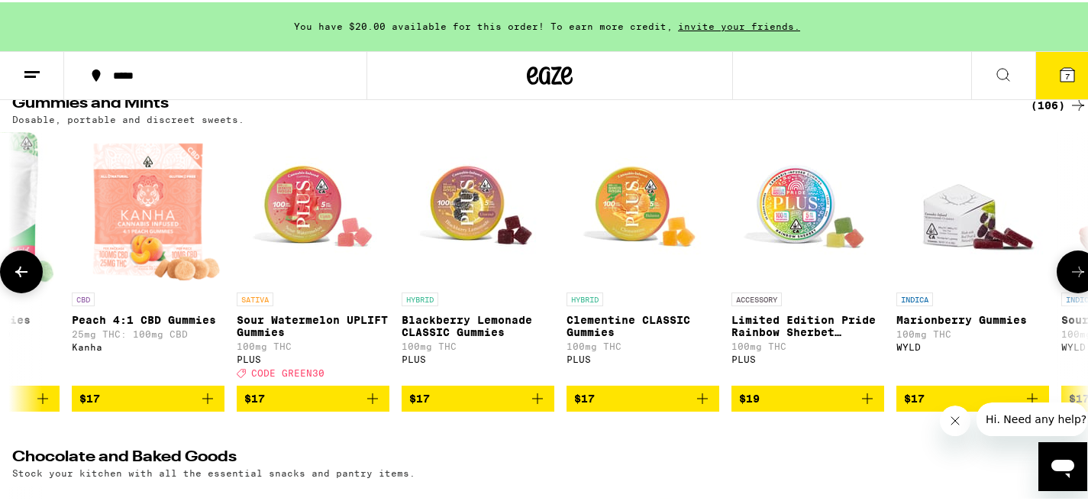
click at [1072, 271] on icon at bounding box center [1078, 269] width 18 height 18
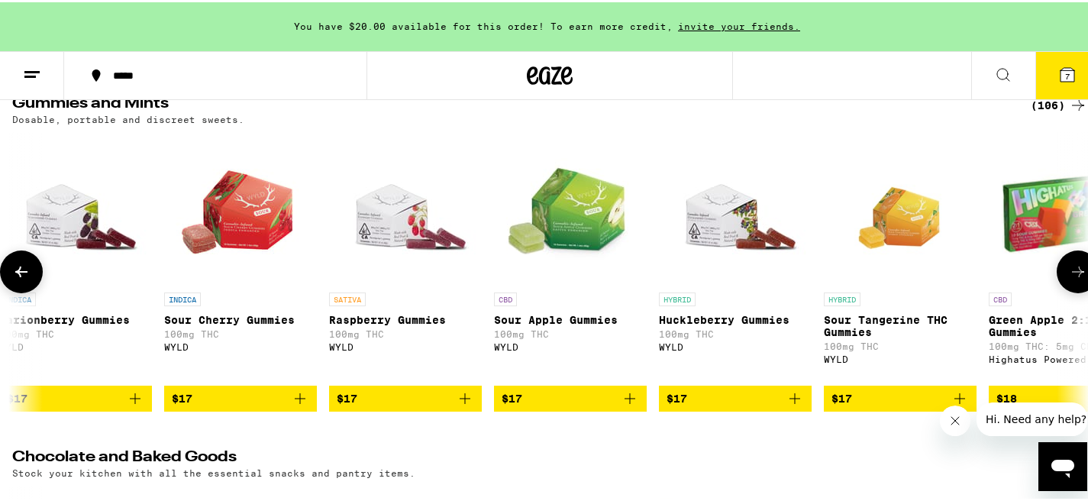
click at [1072, 271] on icon at bounding box center [1078, 269] width 18 height 18
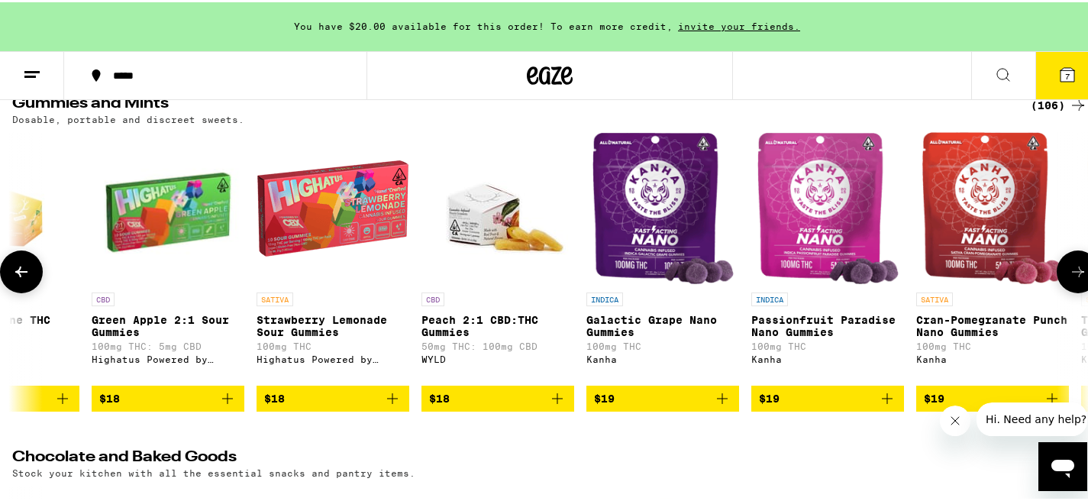
click at [1072, 271] on icon at bounding box center [1078, 269] width 18 height 18
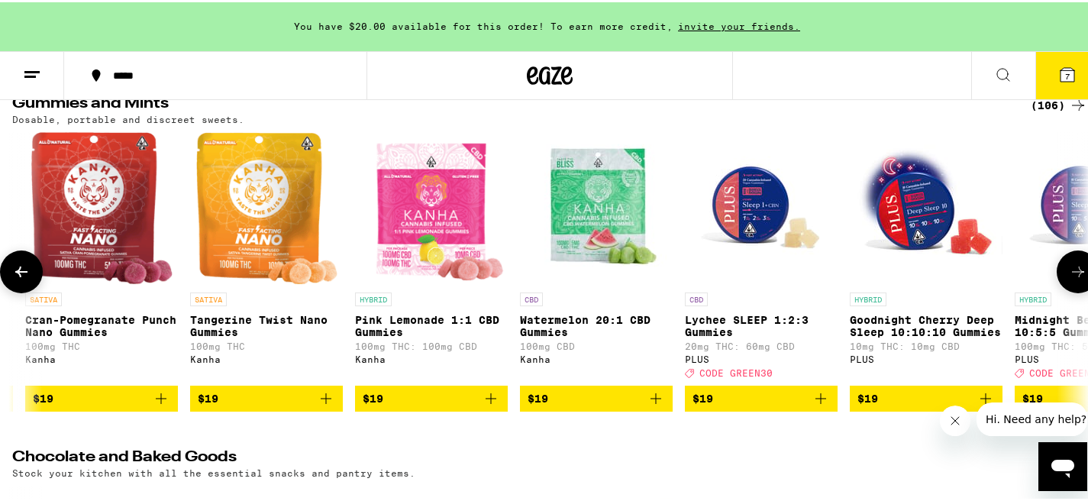
scroll to position [0, 8071]
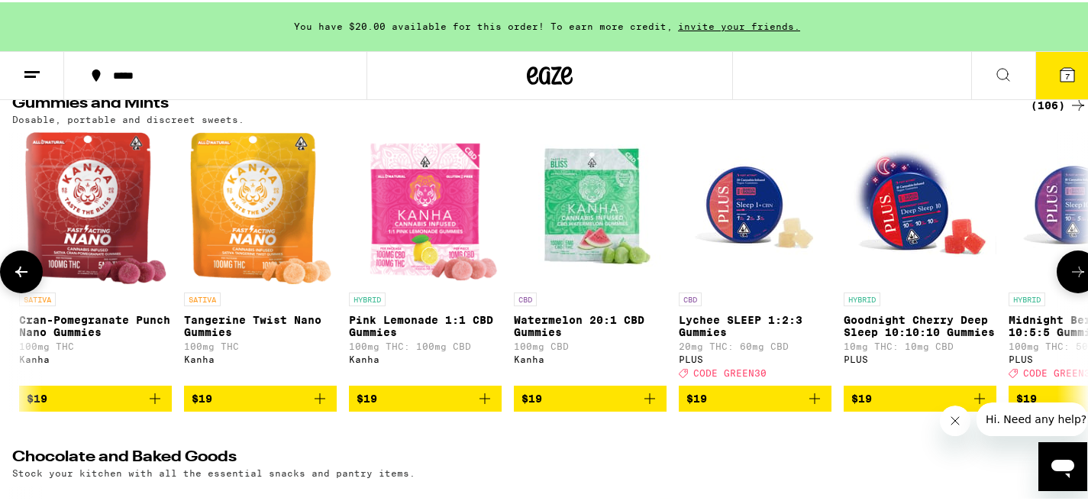
click at [1072, 271] on icon at bounding box center [1078, 269] width 18 height 18
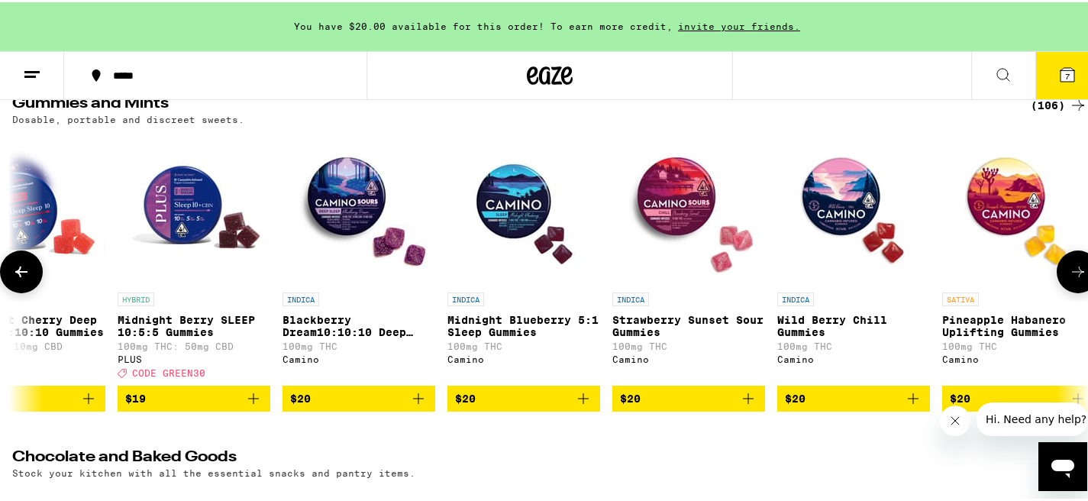
scroll to position [0, 8968]
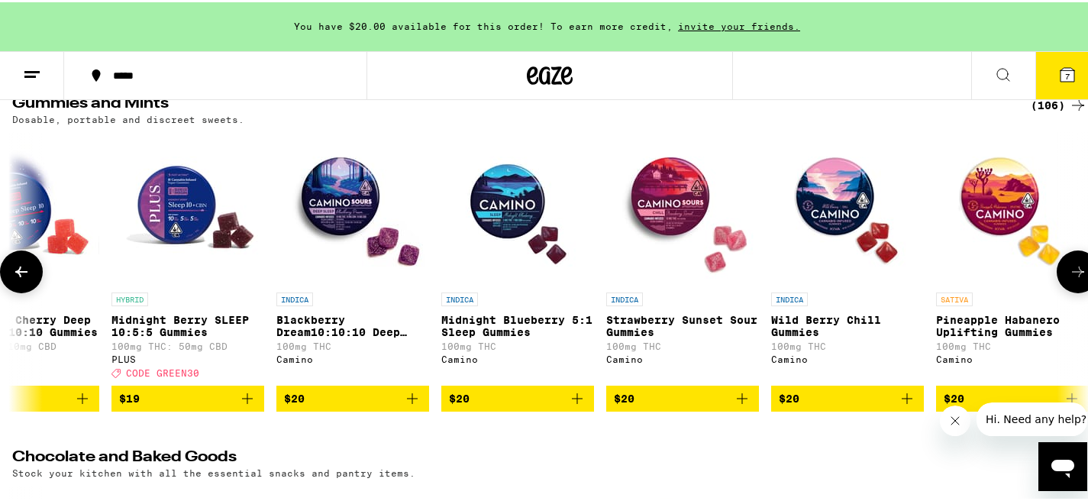
click at [1072, 271] on icon at bounding box center [1078, 269] width 18 height 18
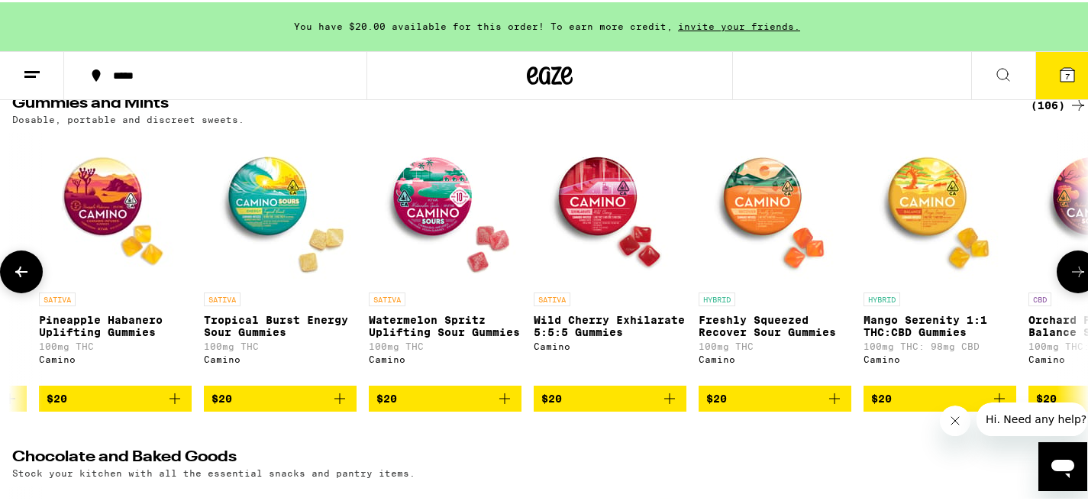
click at [1072, 271] on icon at bounding box center [1078, 269] width 18 height 18
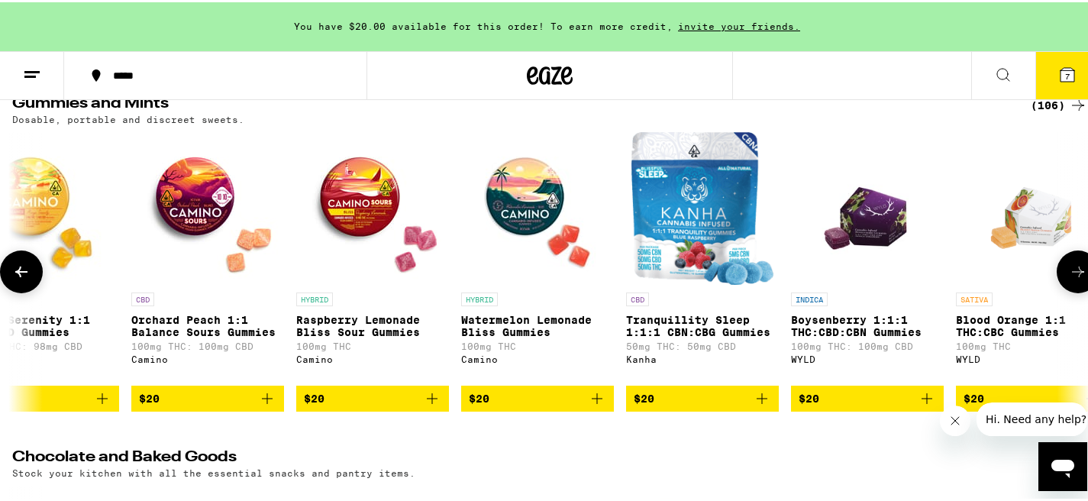
click at [1072, 271] on icon at bounding box center [1078, 269] width 18 height 18
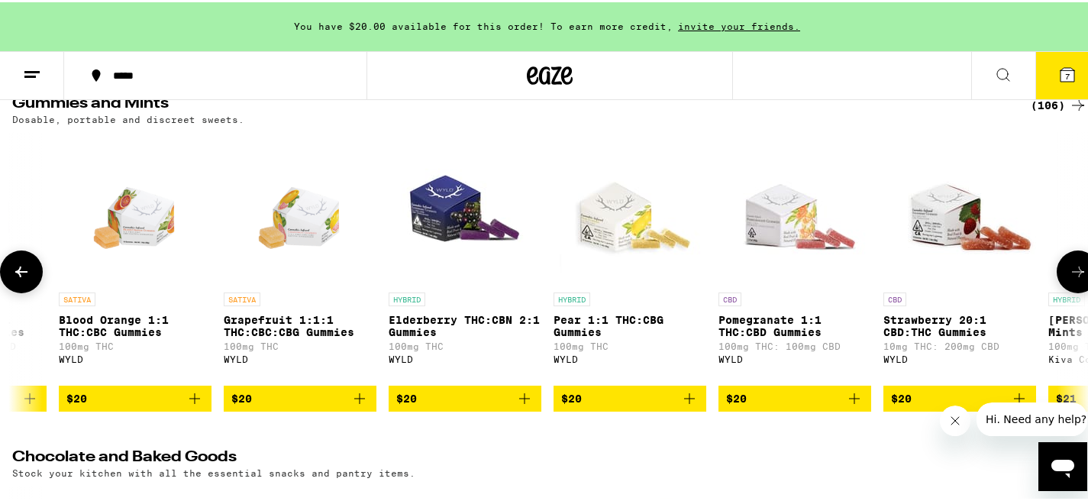
click at [1072, 271] on icon at bounding box center [1078, 269] width 18 height 18
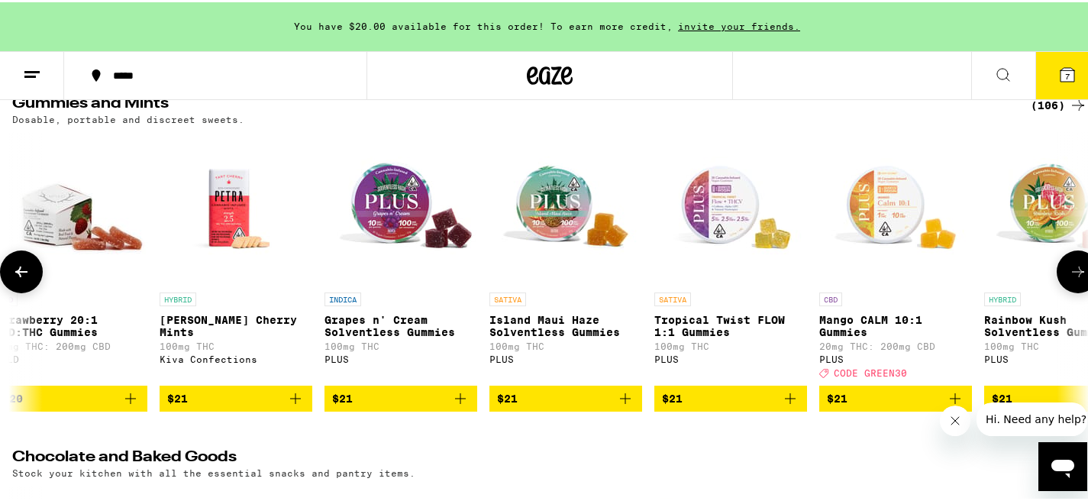
scroll to position [0, 12555]
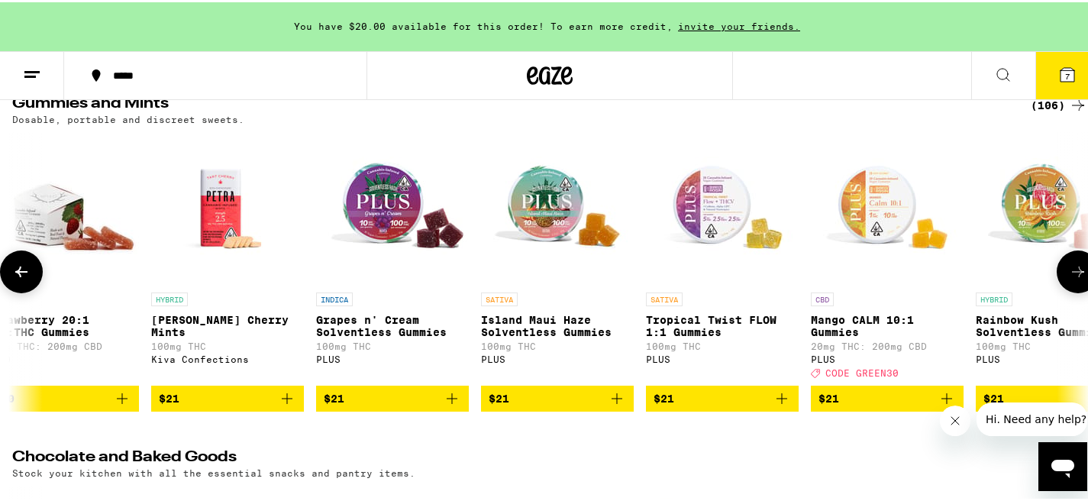
click at [1072, 270] on icon at bounding box center [1078, 269] width 18 height 18
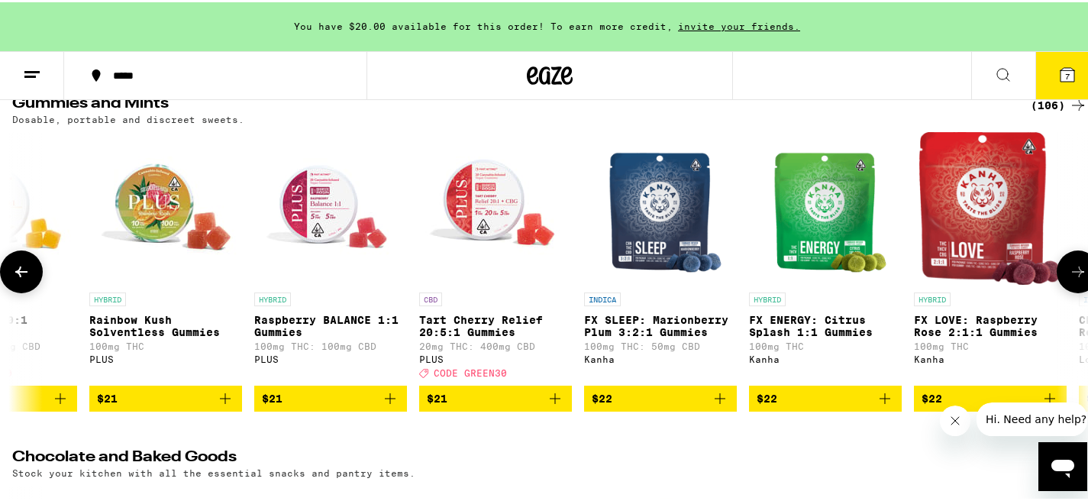
scroll to position [0, 13452]
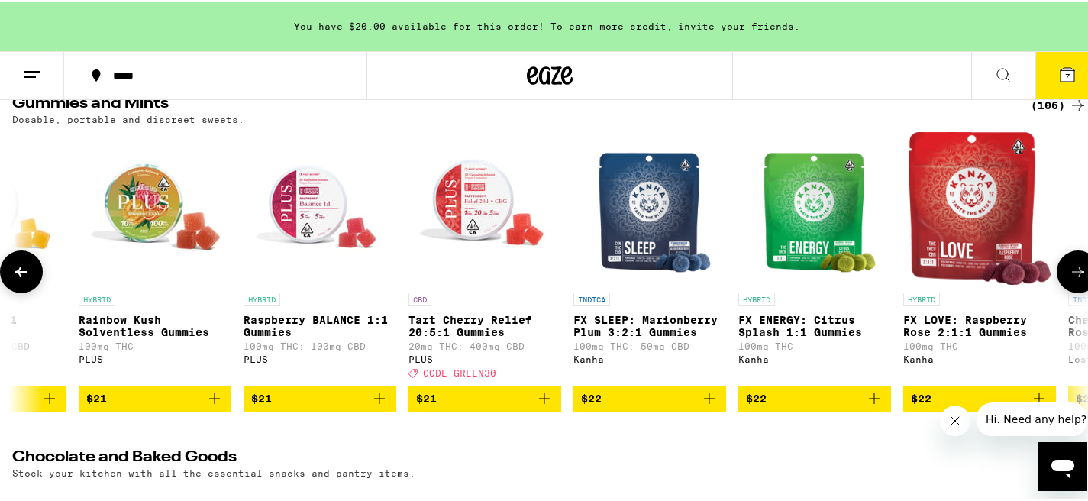
click at [1072, 270] on icon at bounding box center [1078, 269] width 18 height 18
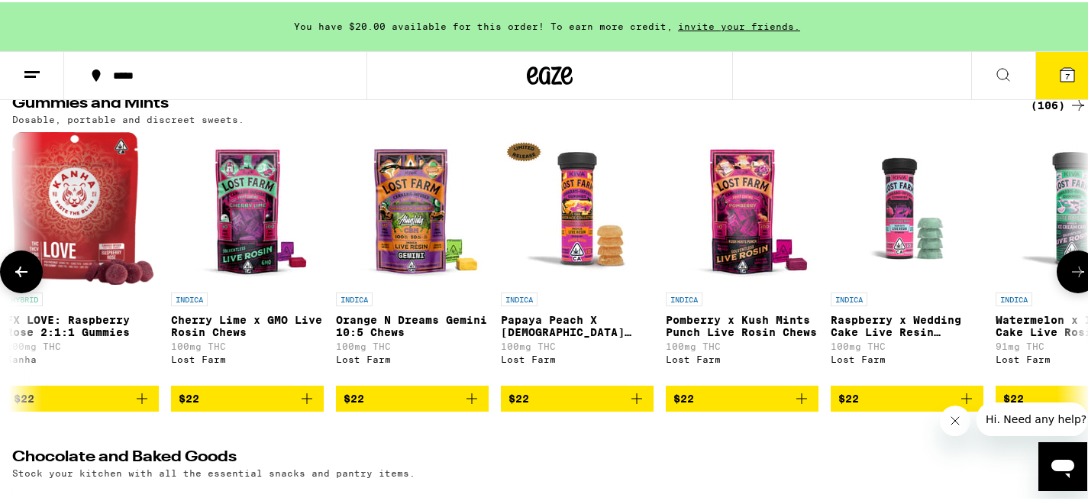
click at [1072, 270] on icon at bounding box center [1078, 269] width 18 height 18
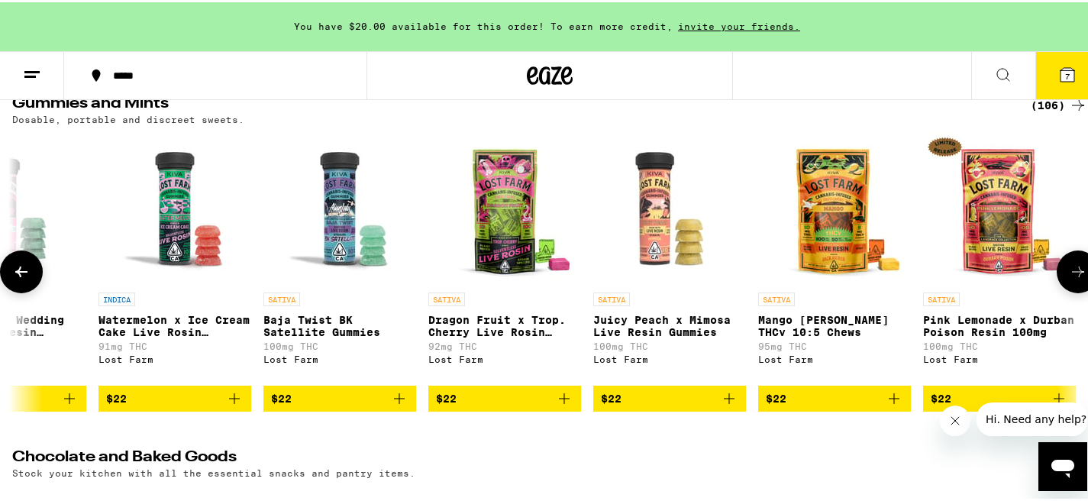
click at [1072, 270] on icon at bounding box center [1078, 269] width 18 height 18
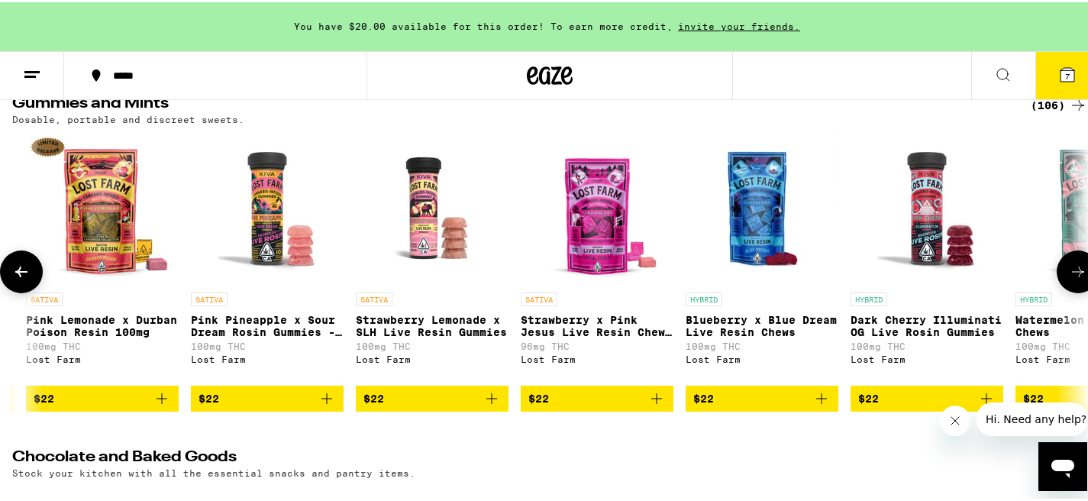
click at [1072, 270] on icon at bounding box center [1078, 269] width 18 height 18
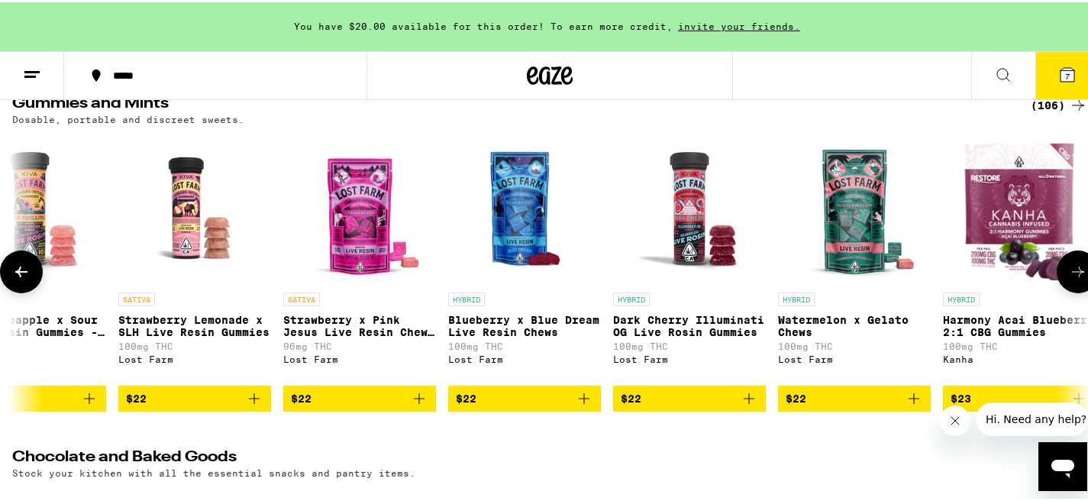
scroll to position [0, 16412]
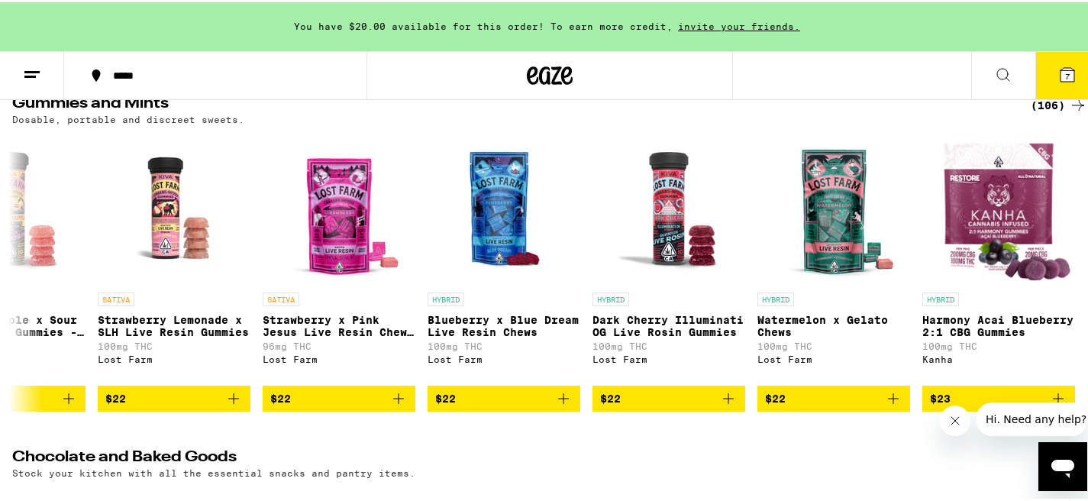
click at [546, 66] on icon at bounding box center [550, 73] width 23 height 18
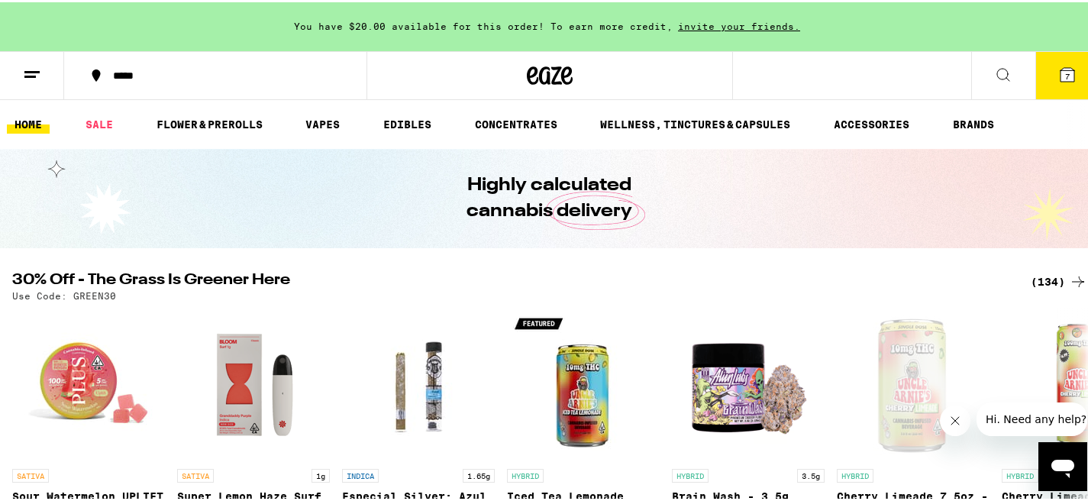
click at [1062, 64] on icon at bounding box center [1067, 72] width 18 height 18
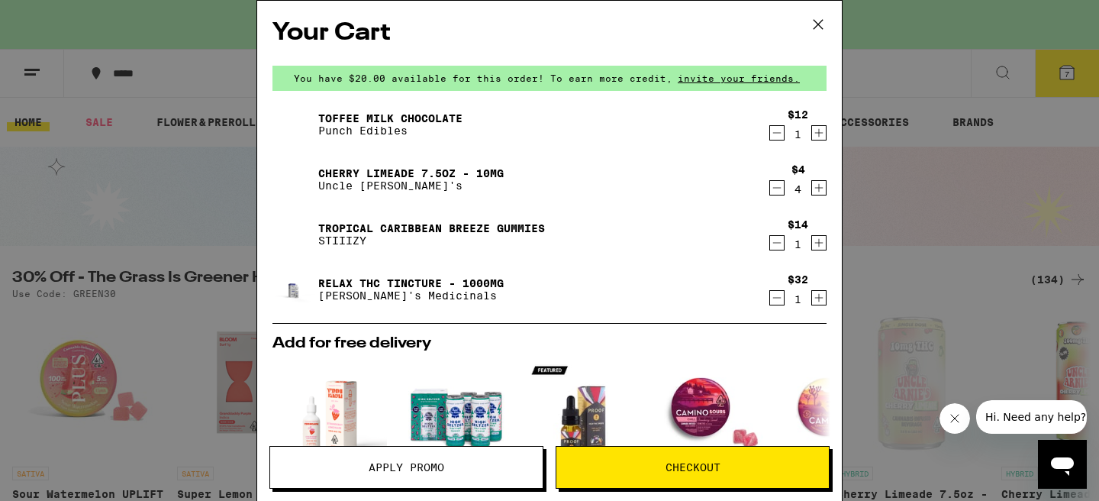
click at [932, 182] on div "Your Cart You have $20.00 available for this order! To earn more credit, invite…" at bounding box center [549, 250] width 1099 height 501
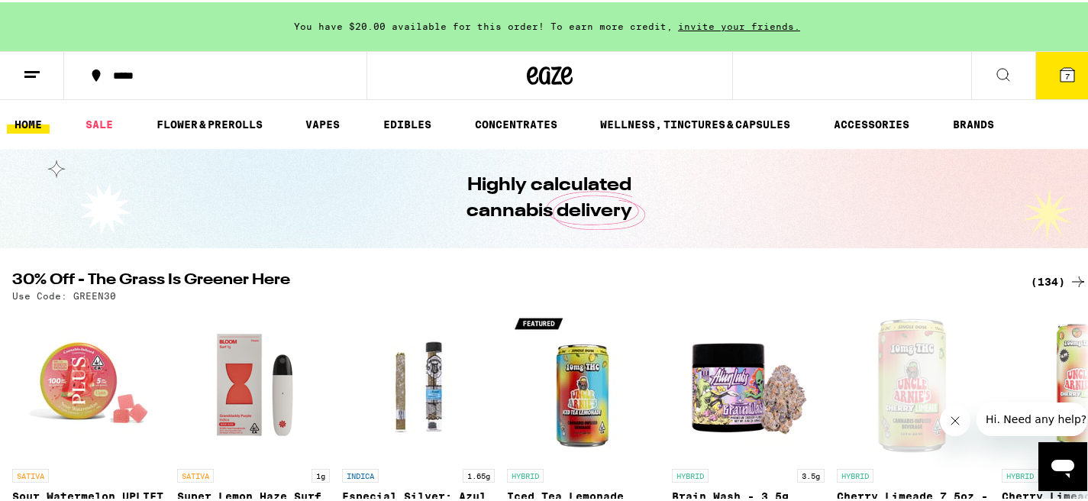
click at [1040, 283] on div "(134)" at bounding box center [1058, 279] width 56 height 18
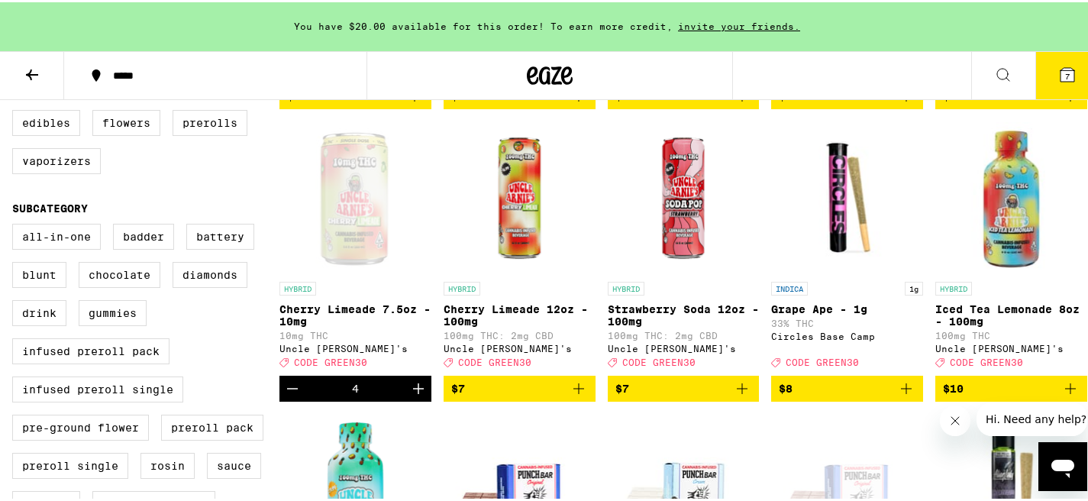
scroll to position [440, 0]
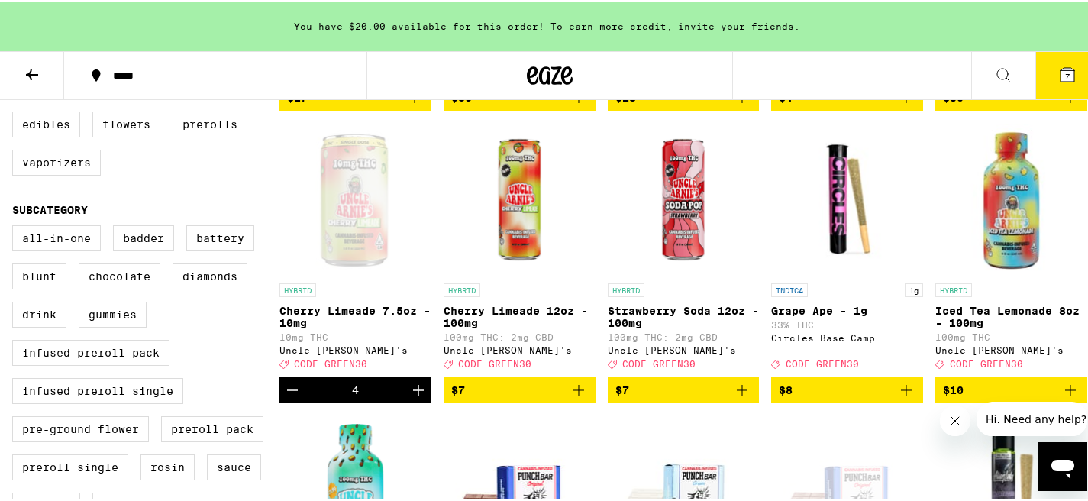
click at [291, 388] on icon "Decrement" at bounding box center [292, 388] width 11 height 0
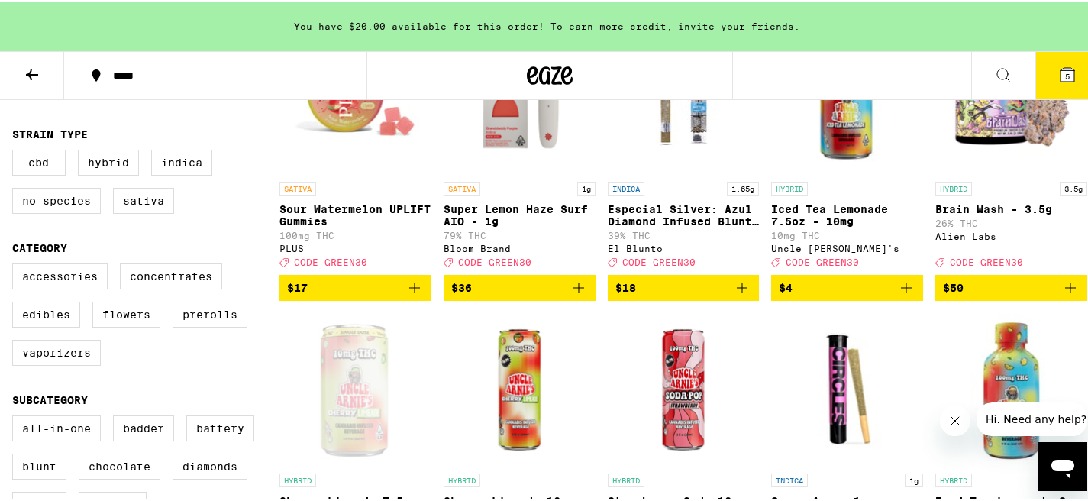
scroll to position [247, 0]
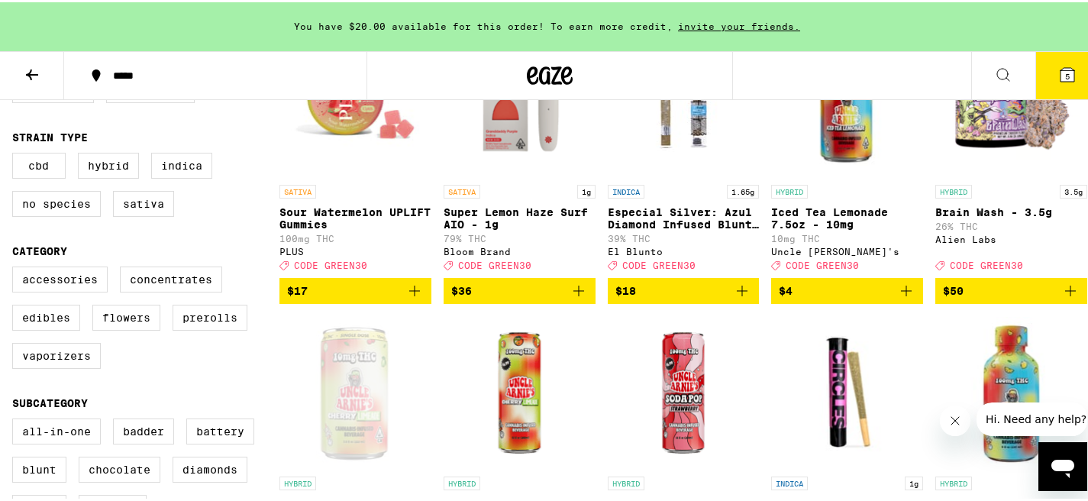
click at [901, 298] on icon "Add to bag" at bounding box center [906, 288] width 18 height 18
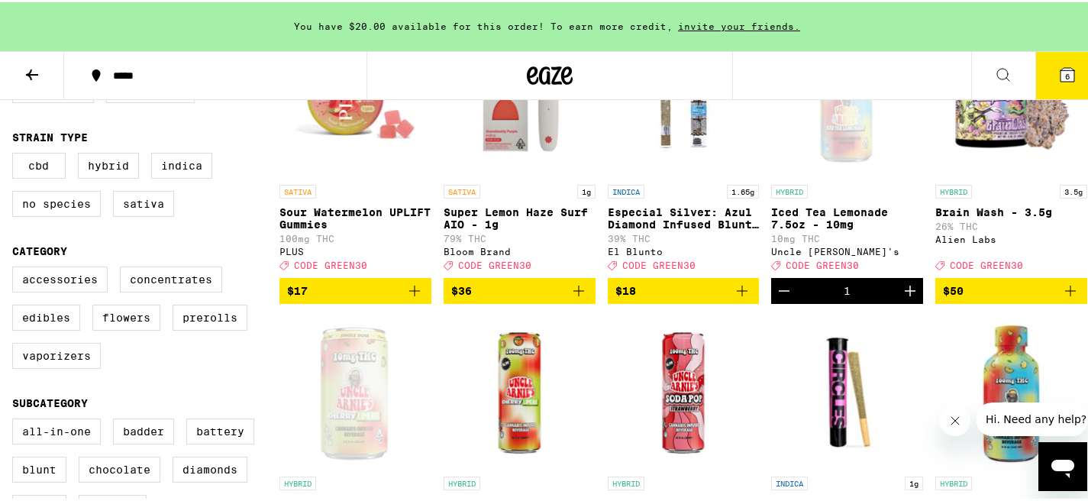
click at [904, 294] on icon "Increment" at bounding box center [909, 288] width 11 height 11
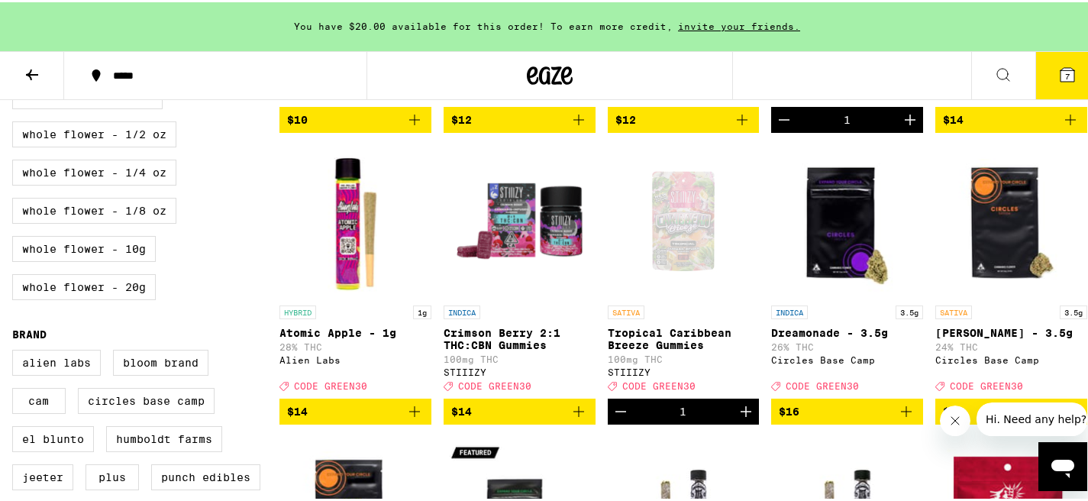
scroll to position [985, 0]
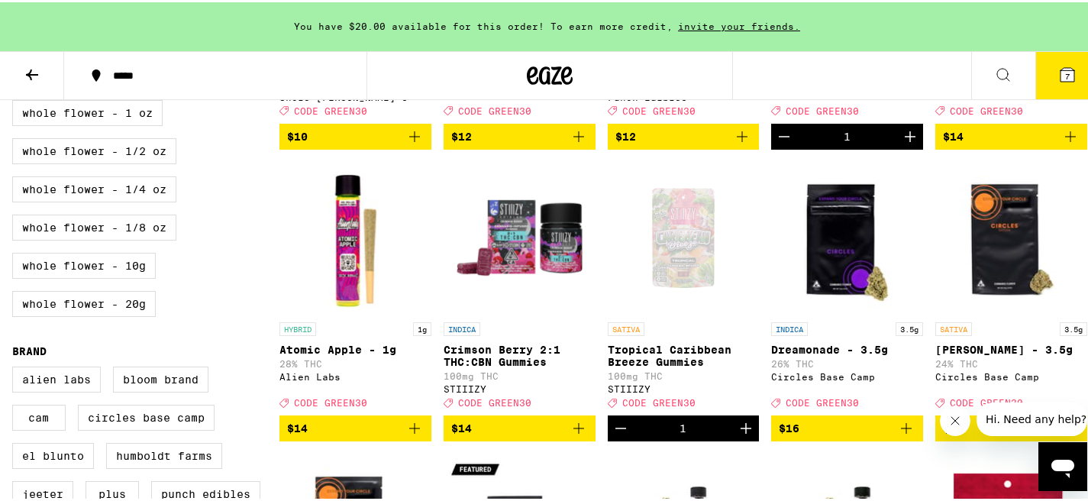
click at [580, 435] on icon "Add to bag" at bounding box center [578, 426] width 18 height 18
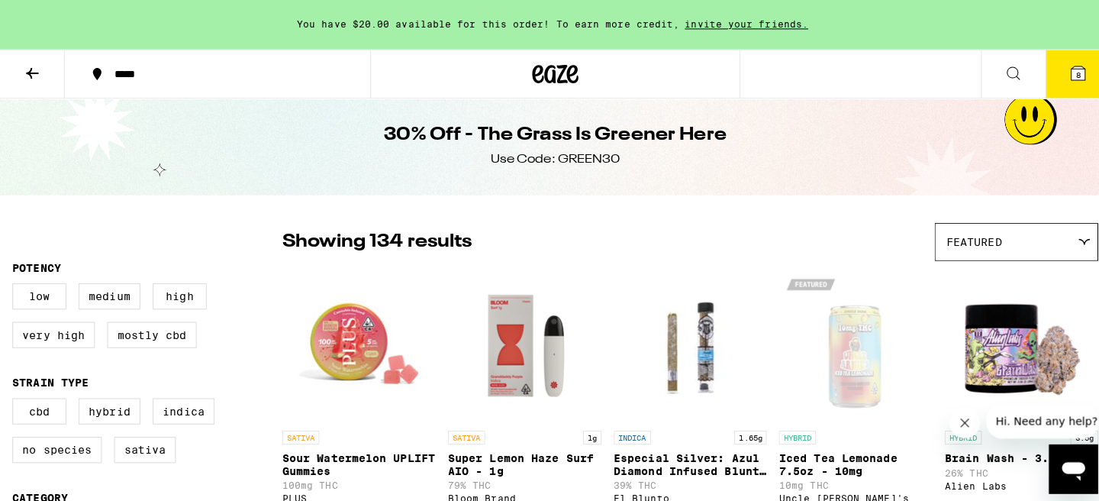
scroll to position [0, 0]
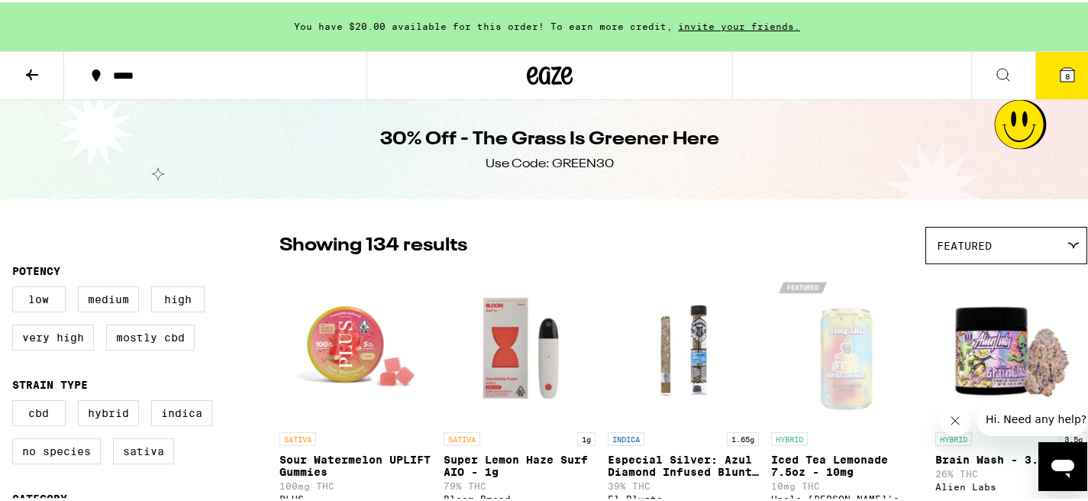
click at [1065, 69] on span "8" at bounding box center [1067, 73] width 5 height 9
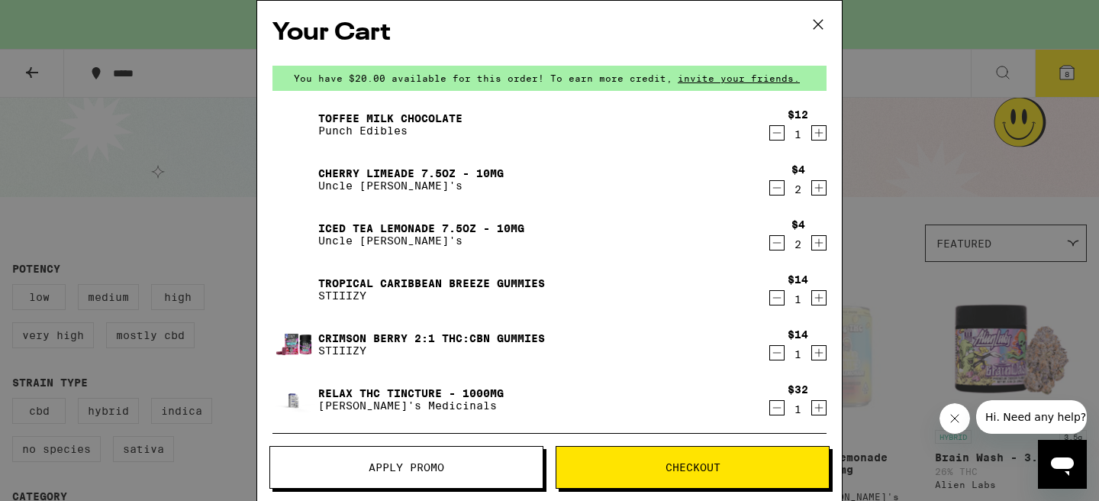
click at [434, 471] on span "Apply Promo" at bounding box center [407, 467] width 76 height 11
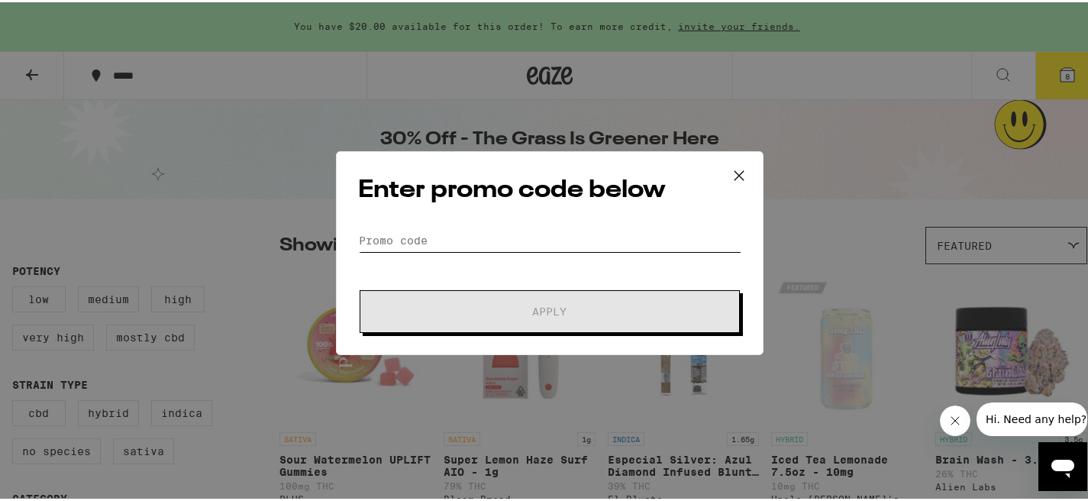
click at [392, 233] on input "Promo Code" at bounding box center [549, 238] width 383 height 23
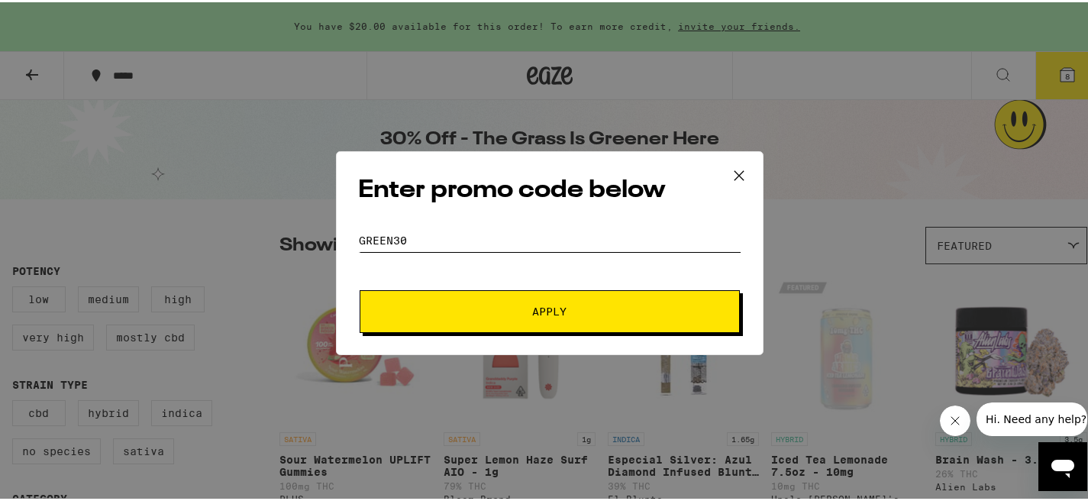
type input "GREEN30"
click at [359, 288] on button "Apply" at bounding box center [549, 309] width 380 height 43
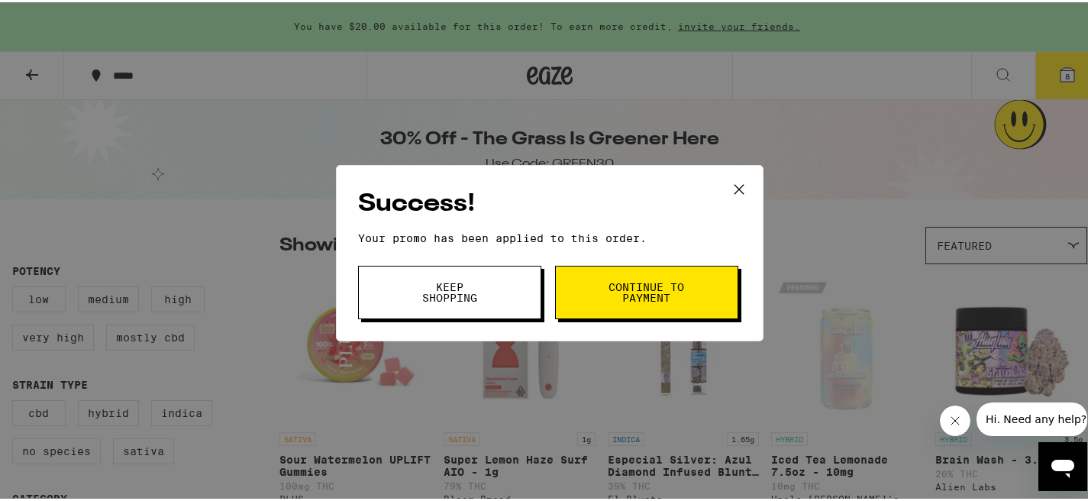
click at [639, 271] on button "Continue to payment" at bounding box center [646, 289] width 183 height 53
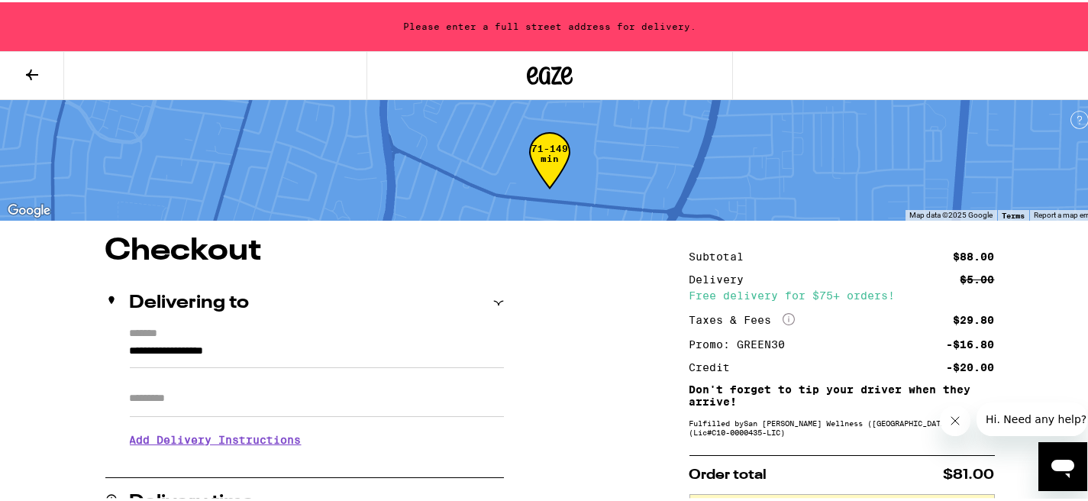
click at [499, 299] on icon at bounding box center [498, 300] width 11 height 11
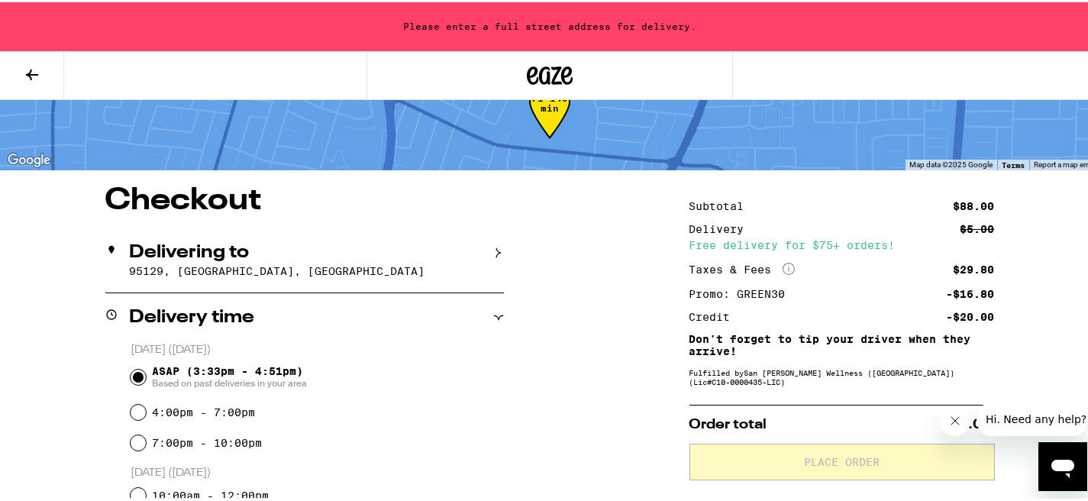
scroll to position [60, 0]
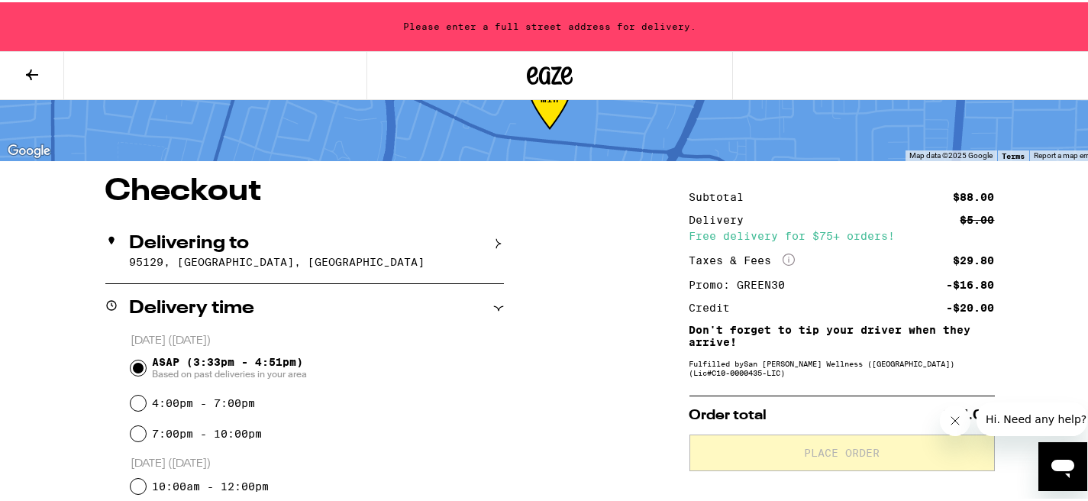
click at [495, 243] on icon at bounding box center [498, 241] width 11 height 11
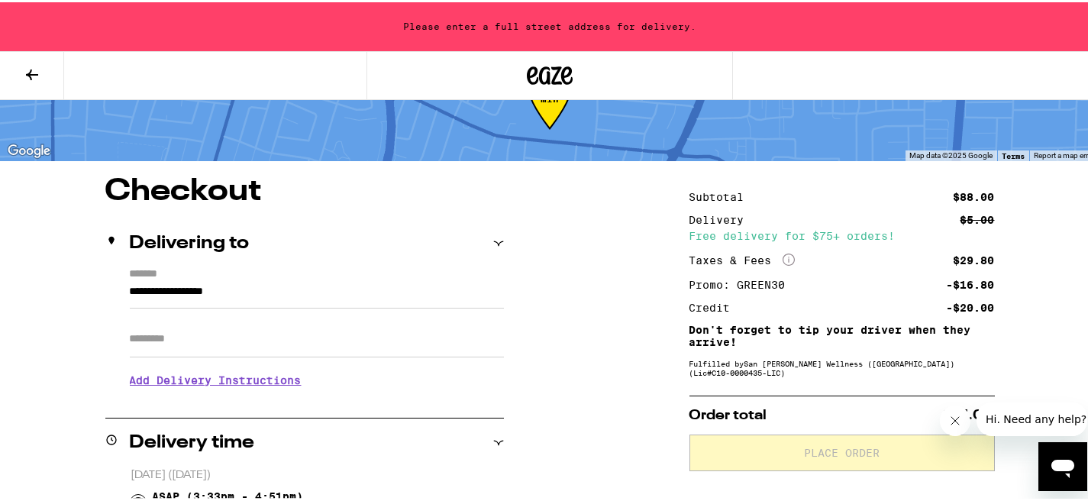
click at [221, 294] on input "**********" at bounding box center [317, 293] width 374 height 26
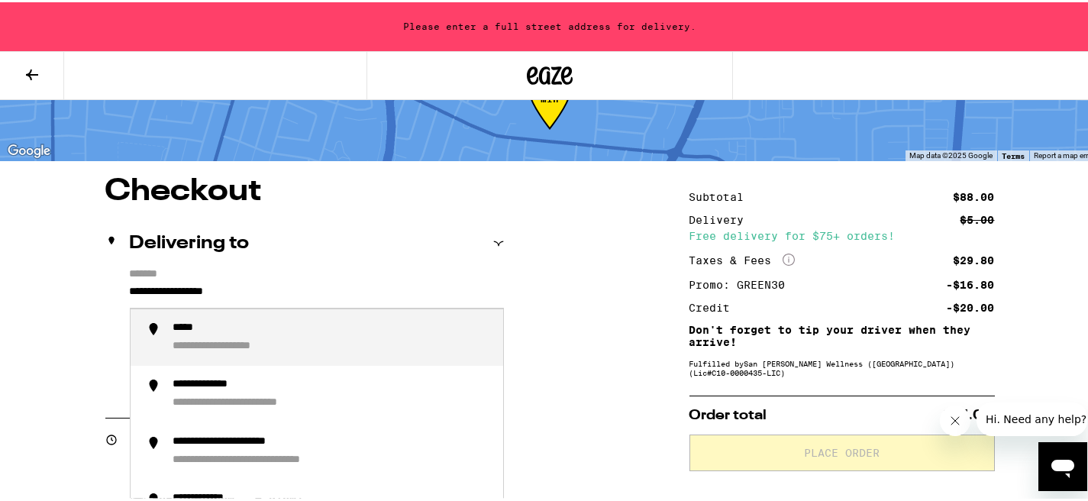
drag, startPoint x: 273, startPoint y: 293, endPoint x: 10, endPoint y: 283, distance: 263.5
click at [218, 339] on div "**********" at bounding box center [332, 335] width 318 height 33
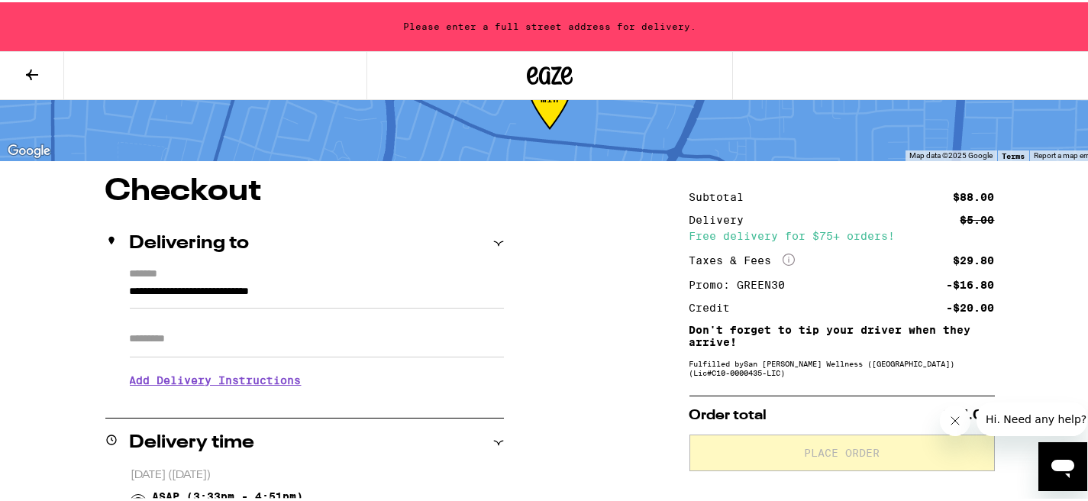
type input "**********"
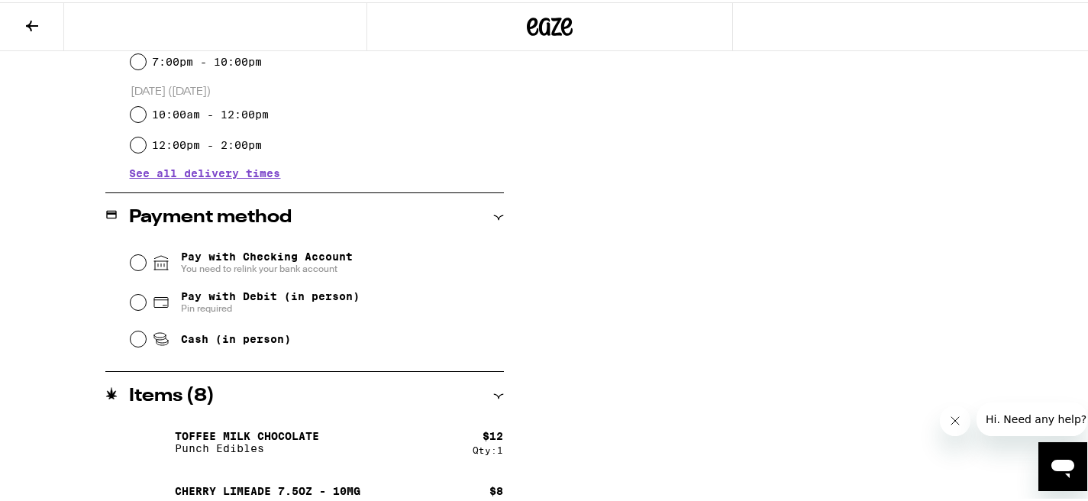
scroll to position [586, 0]
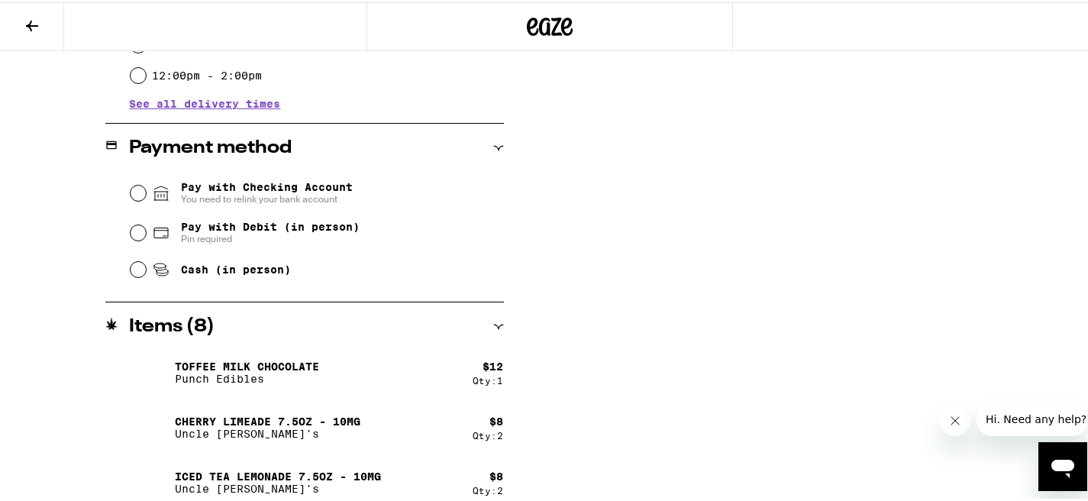
click at [266, 190] on span "Pay with Checking Account You need to relink your bank account" at bounding box center [267, 191] width 172 height 24
click at [146, 190] on input "Pay with Checking Account You need to relink your bank account" at bounding box center [138, 190] width 15 height 15
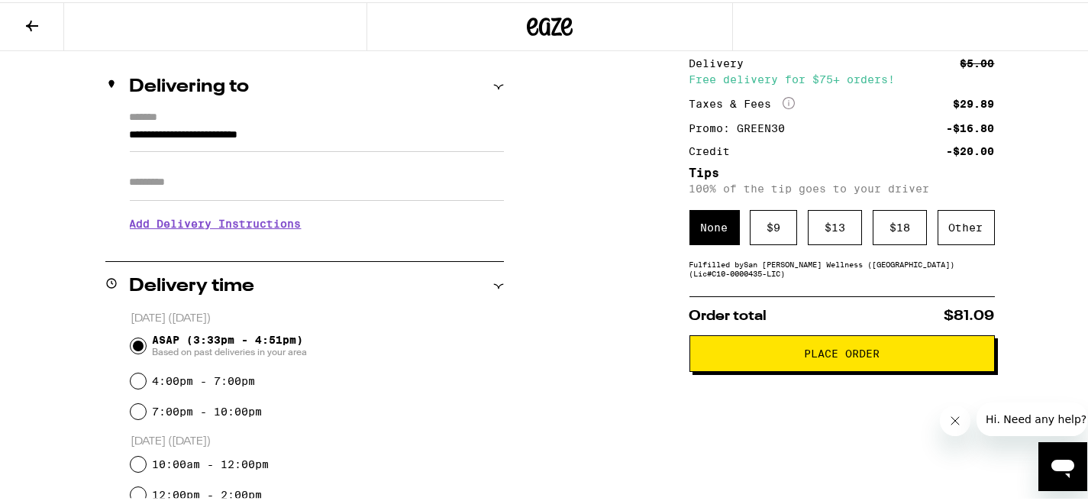
scroll to position [166, 0]
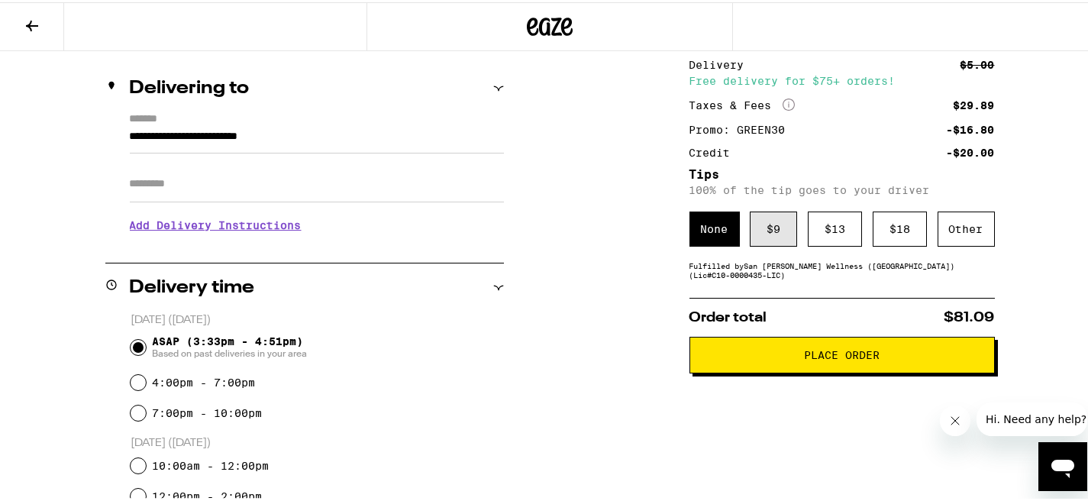
click at [759, 238] on div "$ 9" at bounding box center [772, 226] width 47 height 35
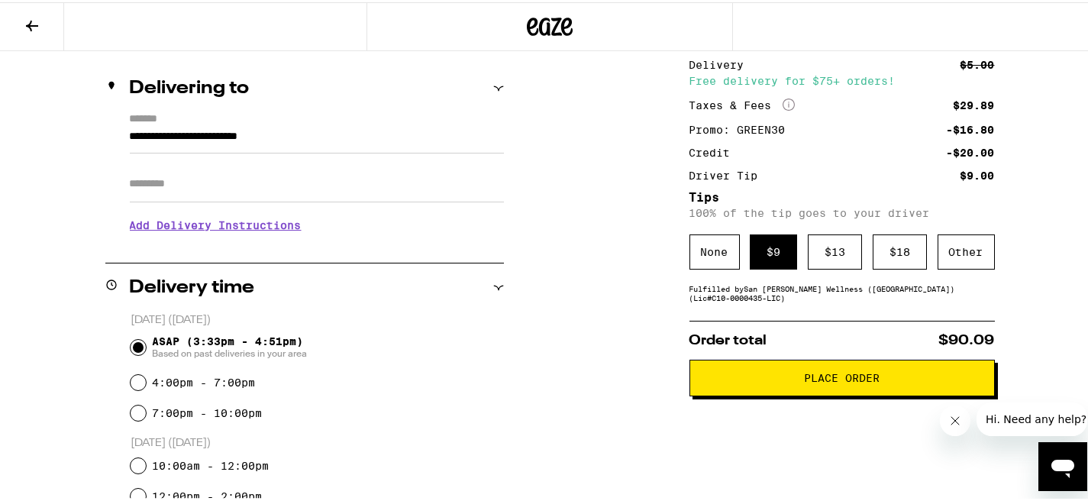
click at [821, 376] on span "Place Order" at bounding box center [842, 375] width 76 height 11
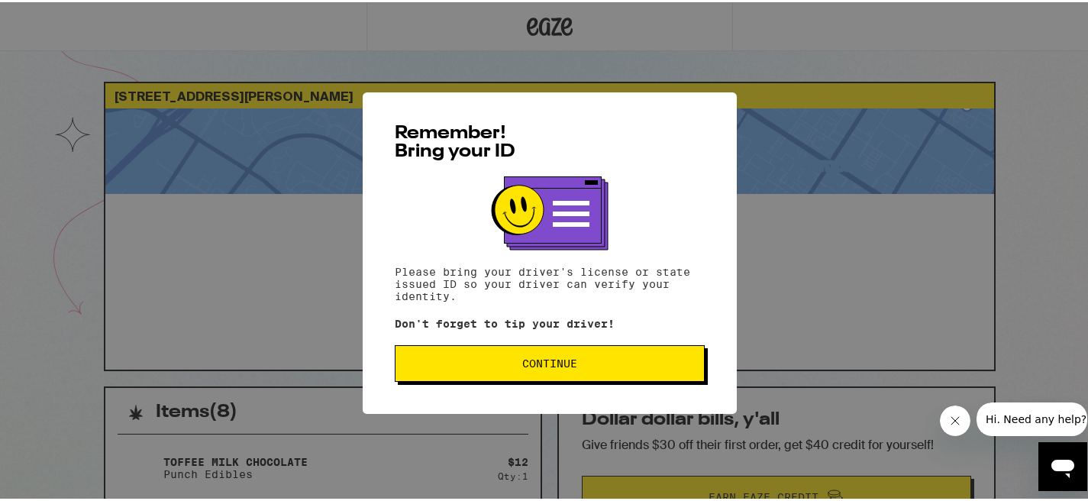
click at [572, 363] on span "Continue" at bounding box center [550, 361] width 284 height 11
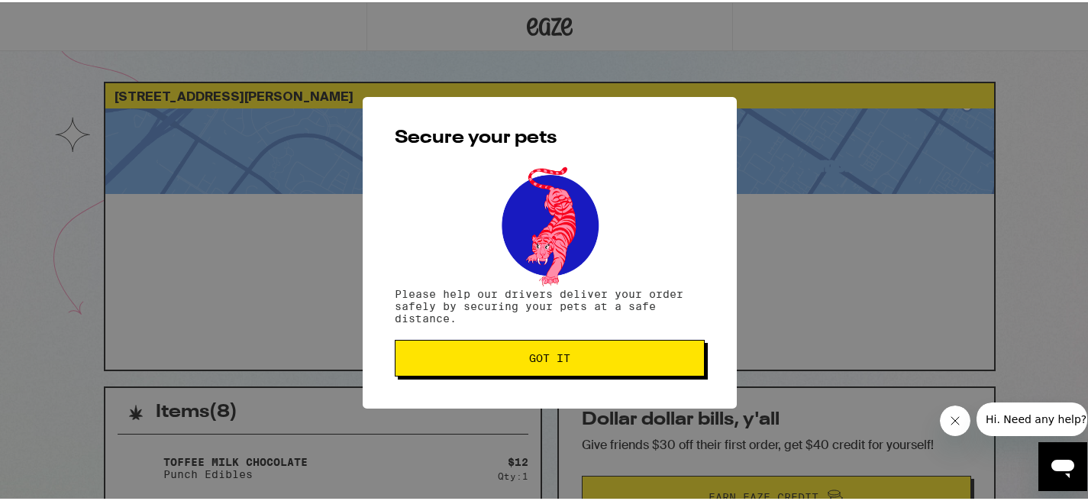
click at [572, 361] on span "Got it" at bounding box center [550, 355] width 284 height 11
